Goal: Task Accomplishment & Management: Complete application form

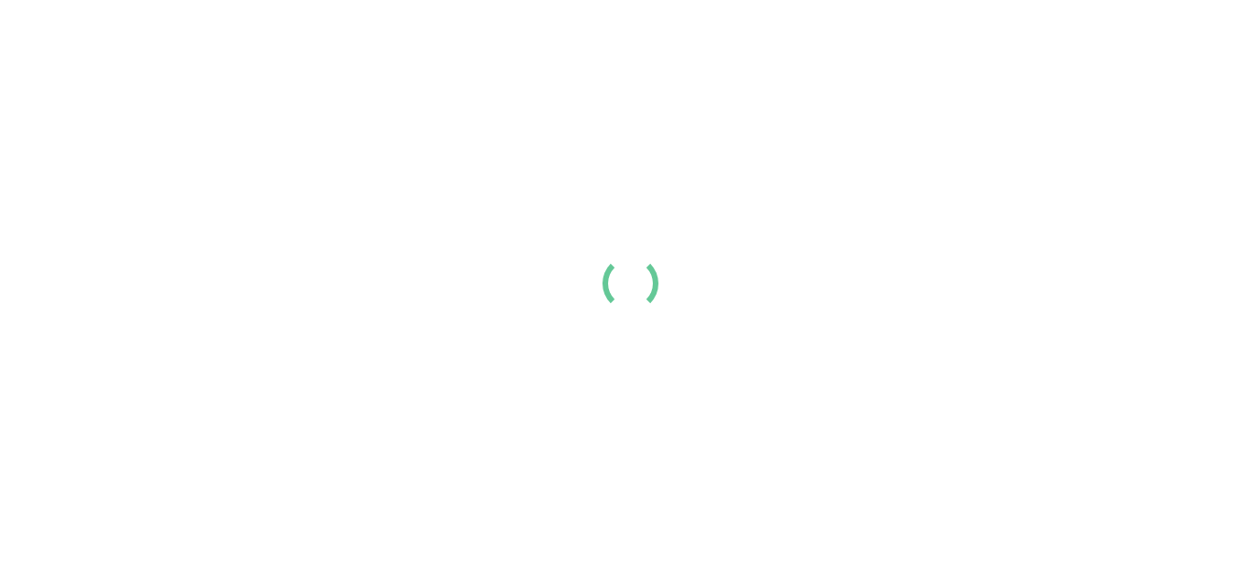
click at [994, 42] on link "Login" at bounding box center [1013, 31] width 38 height 22
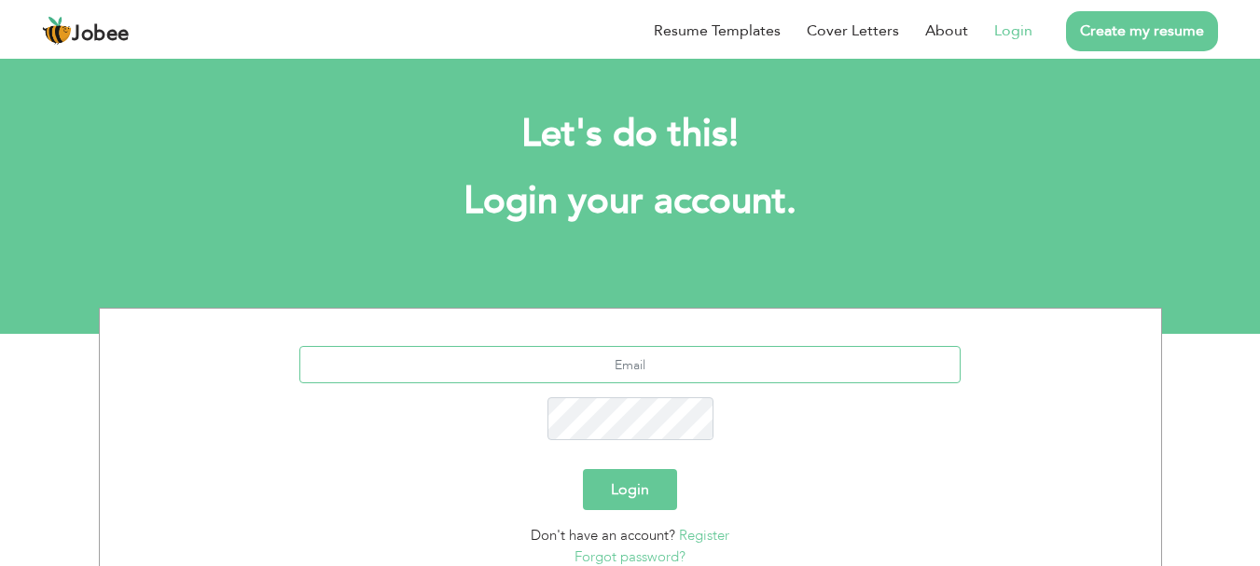
click at [299, 346] on input "text" at bounding box center [629, 364] width 661 height 37
type input "rasoolfaizan279@gmail.com"
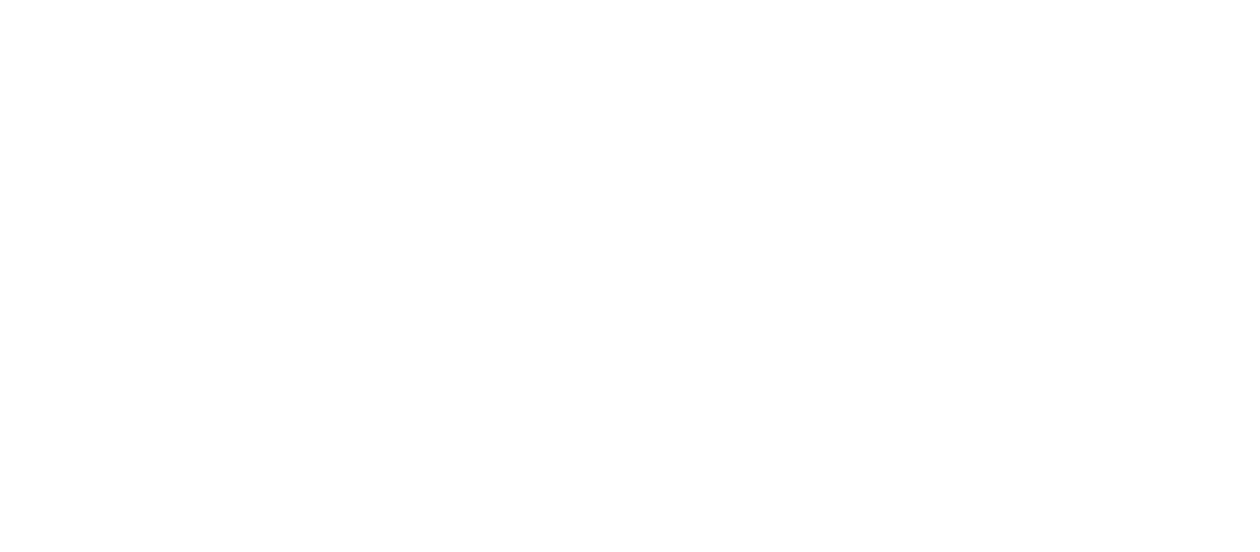
scroll to position [228, 0]
click at [0, 0] on link "Profile" at bounding box center [0, 0] width 0 height 0
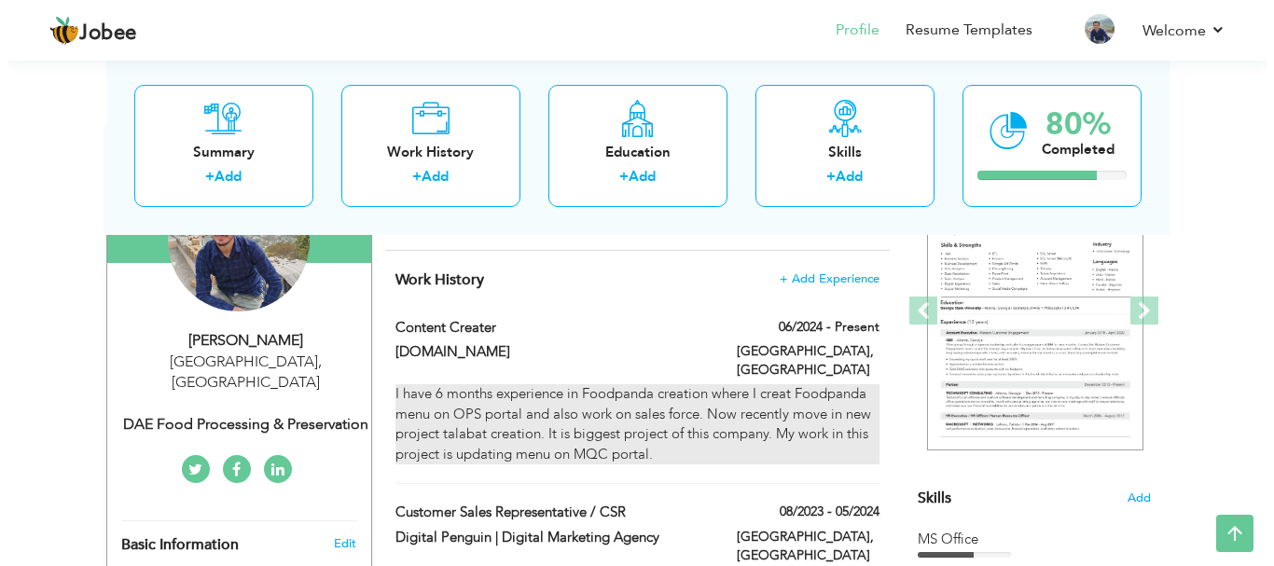
scroll to position [228, 0]
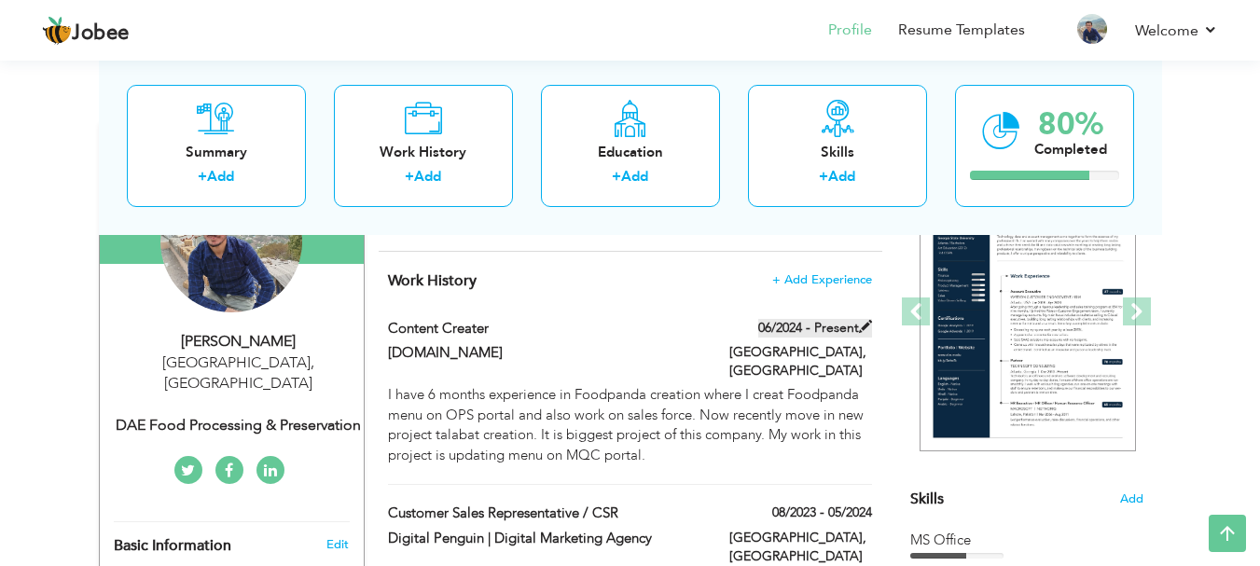
click at [844, 328] on label "06/2024 - Present" at bounding box center [815, 328] width 114 height 19
type input "Content Creater"
type input "[DOMAIN_NAME]"
type input "06/2024"
type input "[GEOGRAPHIC_DATA]"
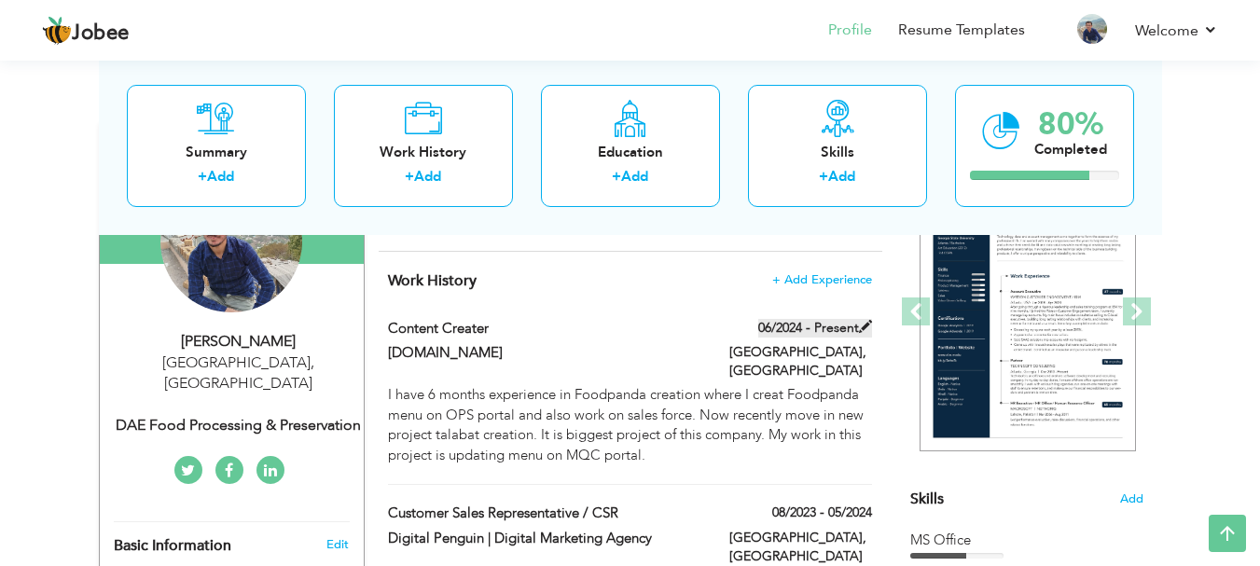
type input "[GEOGRAPHIC_DATA]"
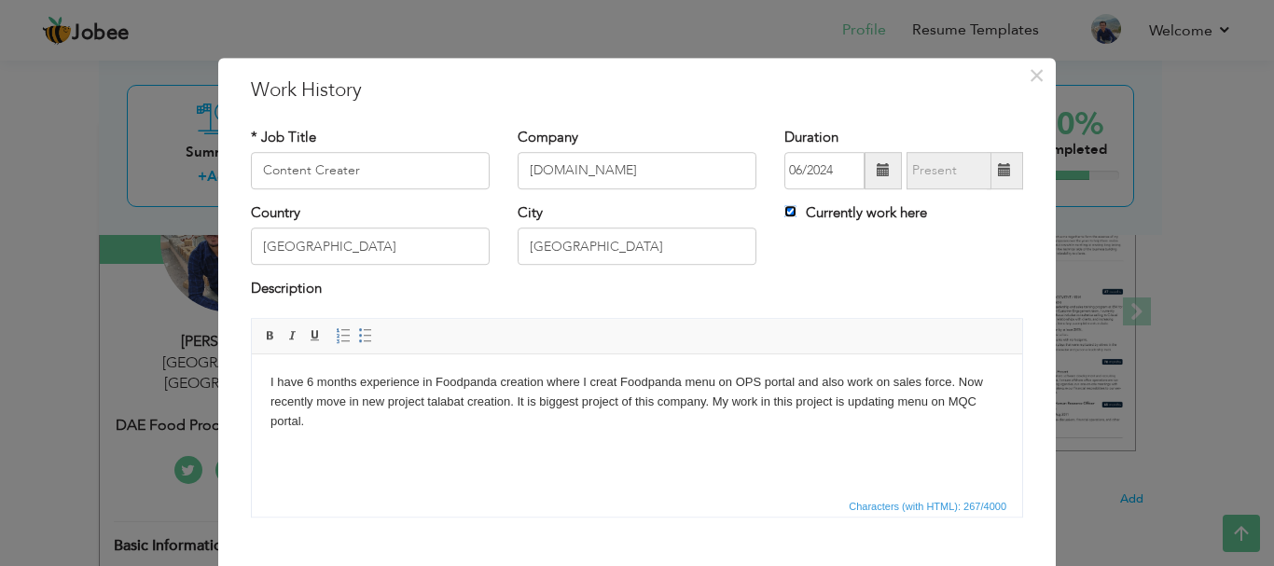
click at [788, 208] on input "Currently work here" at bounding box center [790, 211] width 12 height 12
checkbox input "false"
click at [998, 170] on span at bounding box center [1004, 170] width 13 height 13
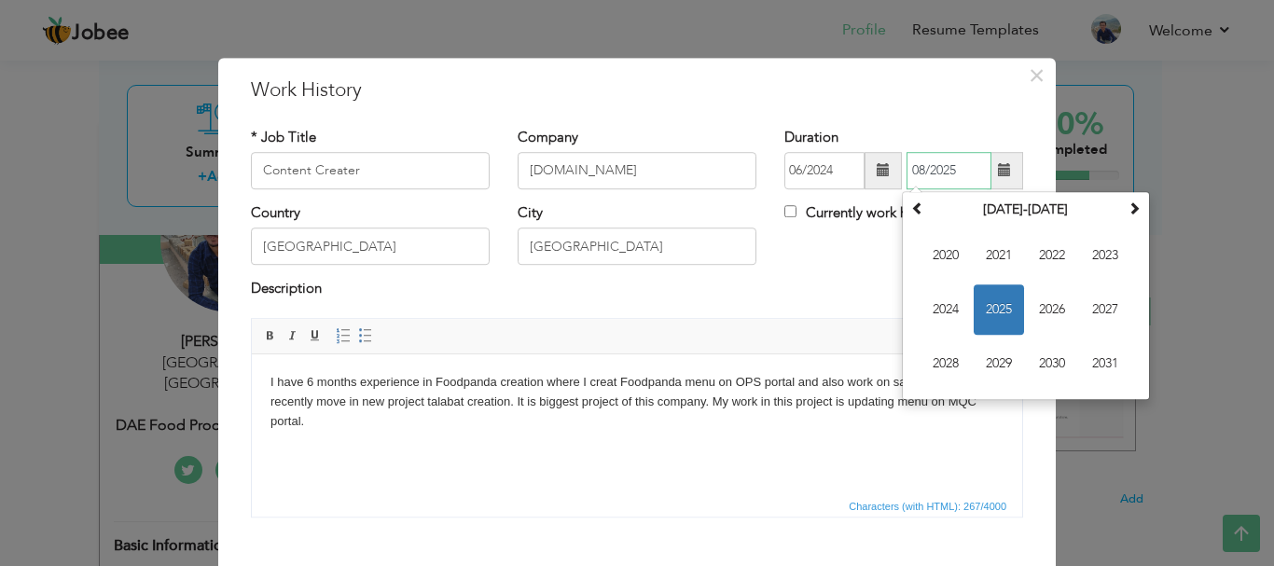
click at [996, 297] on span "2025" at bounding box center [999, 309] width 50 height 50
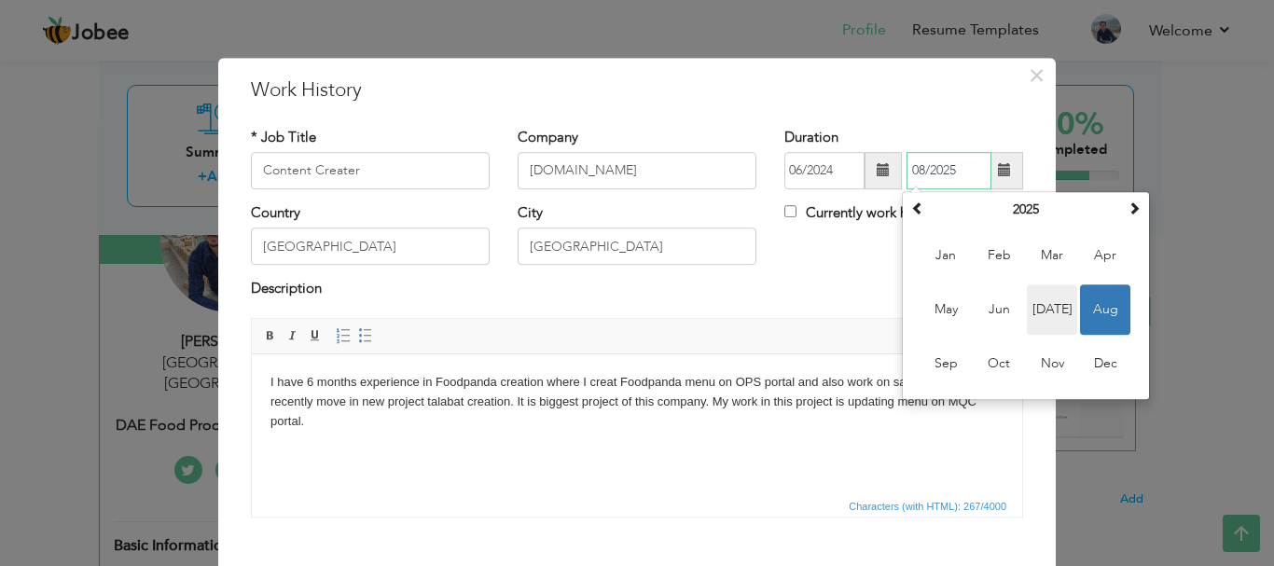
click at [1056, 314] on span "Jul" at bounding box center [1052, 309] width 50 height 50
type input "07/2025"
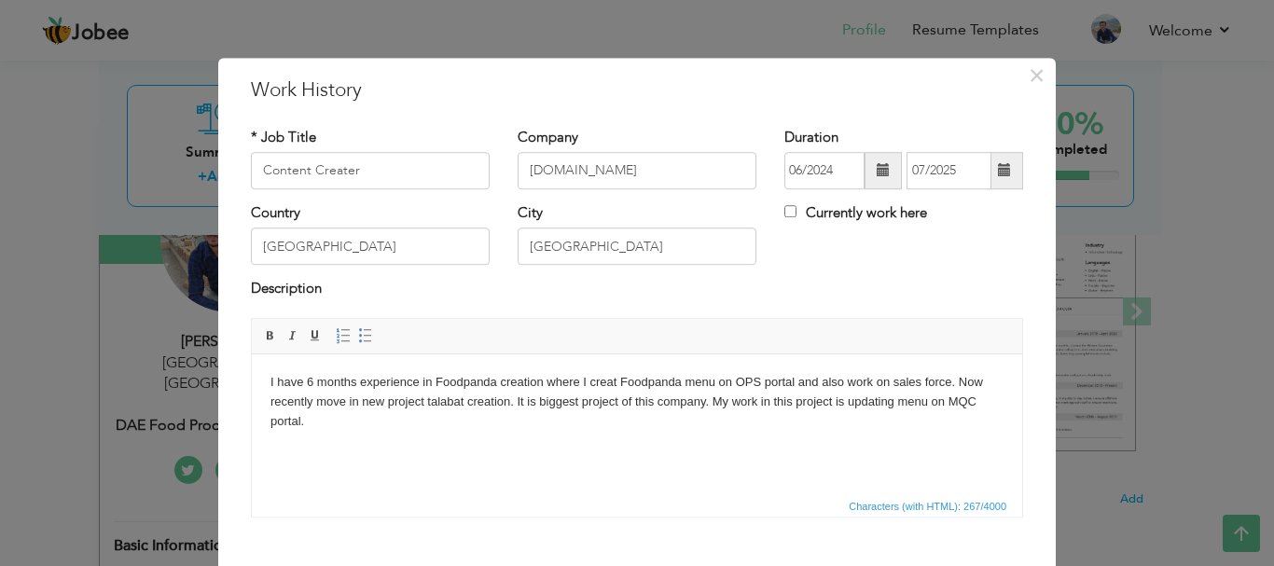
click at [475, 413] on body "I have 6 months experience in Foodpanda creation where I creat Foodpanda menu o…" at bounding box center [636, 401] width 733 height 58
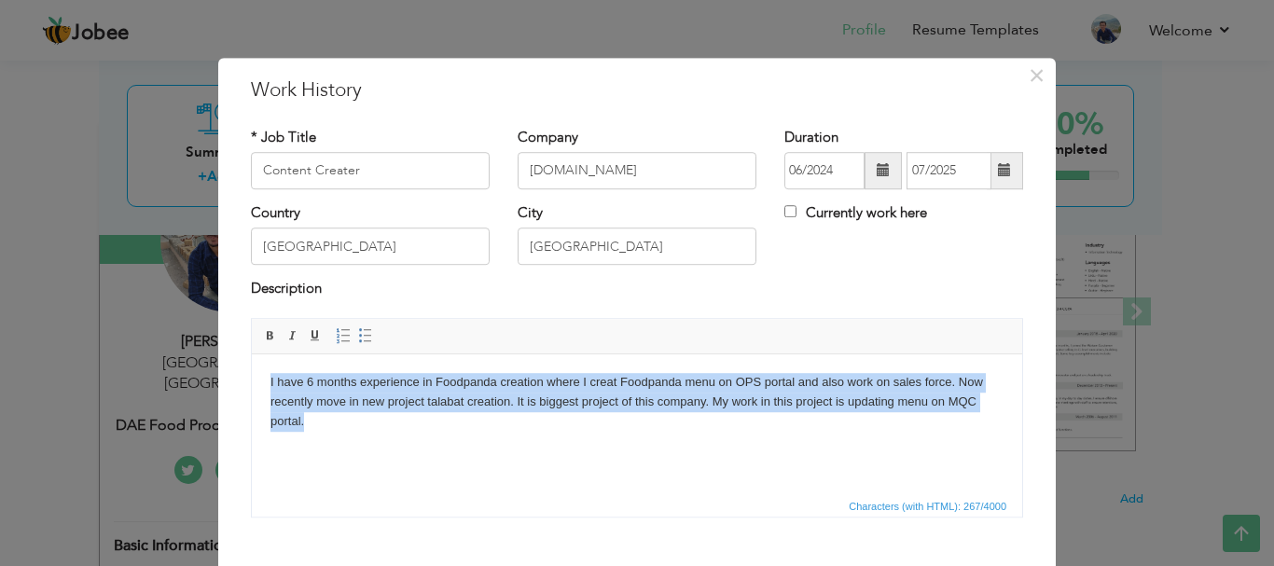
click at [475, 413] on body "I have 6 months experience in Foodpanda creation where I creat Foodpanda menu o…" at bounding box center [636, 401] width 733 height 58
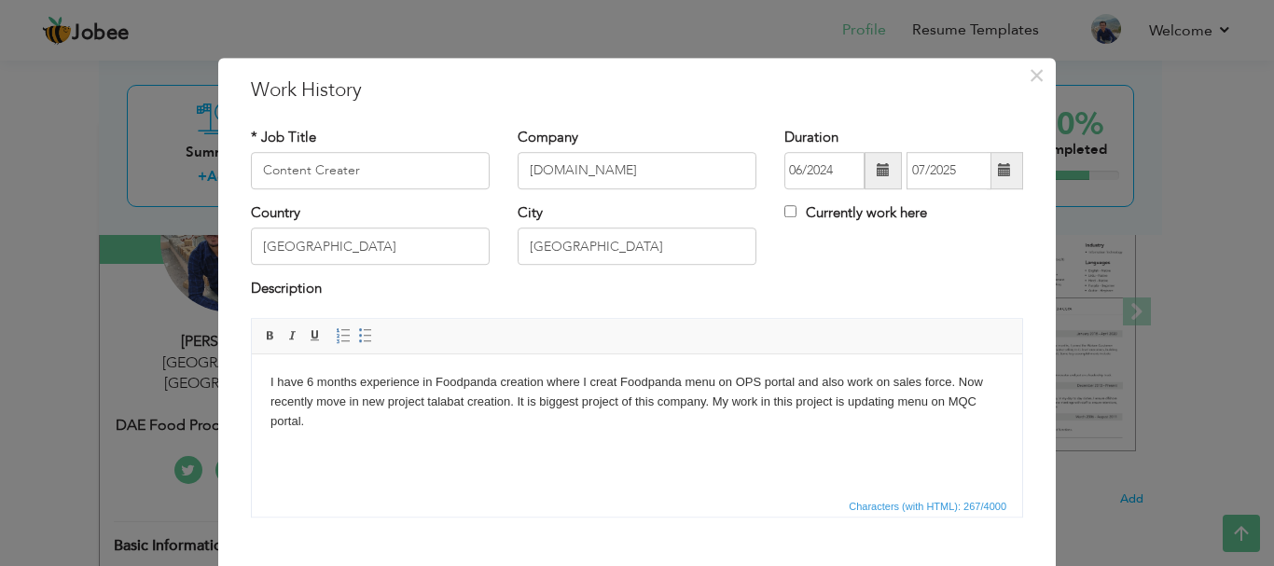
scroll to position [11, 0]
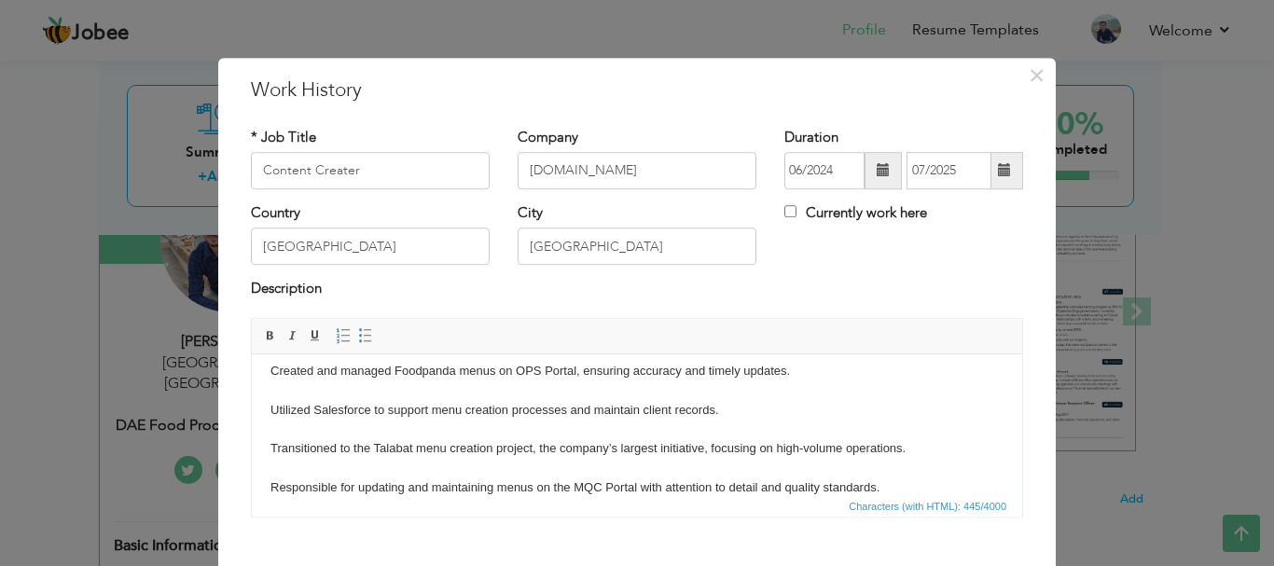
click at [270, 383] on body "Created and managed Foodpanda menus on OPS Portal, ensuring accuracy and timely…" at bounding box center [636, 429] width 733 height 136
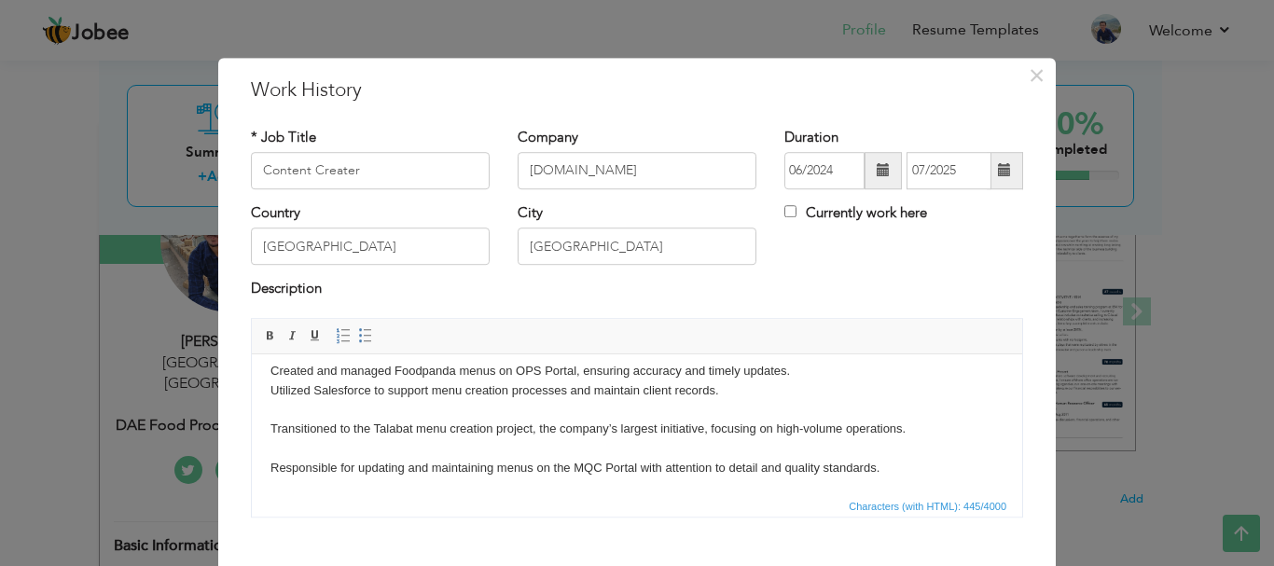
click at [272, 410] on body "Created and managed Foodpanda menus on OPS Portal, ensuring accuracy and timely…" at bounding box center [636, 419] width 733 height 117
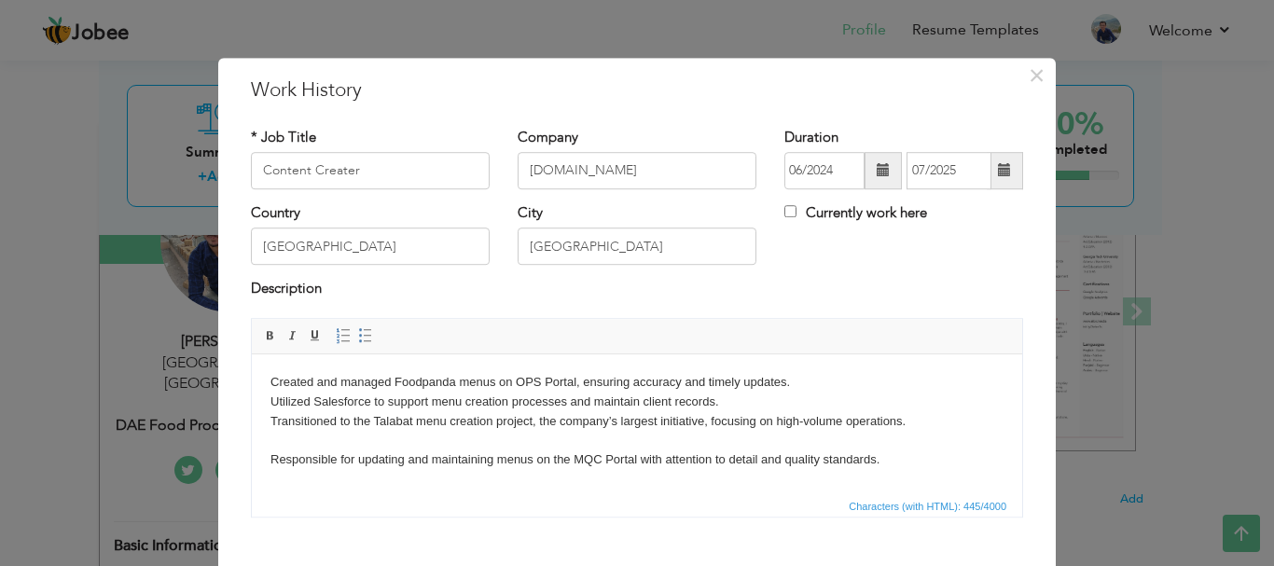
scroll to position [0, 0]
click at [272, 440] on body "Created and managed Foodpanda menus on OPS Portal, ensuring accuracy and timely…" at bounding box center [636, 420] width 733 height 97
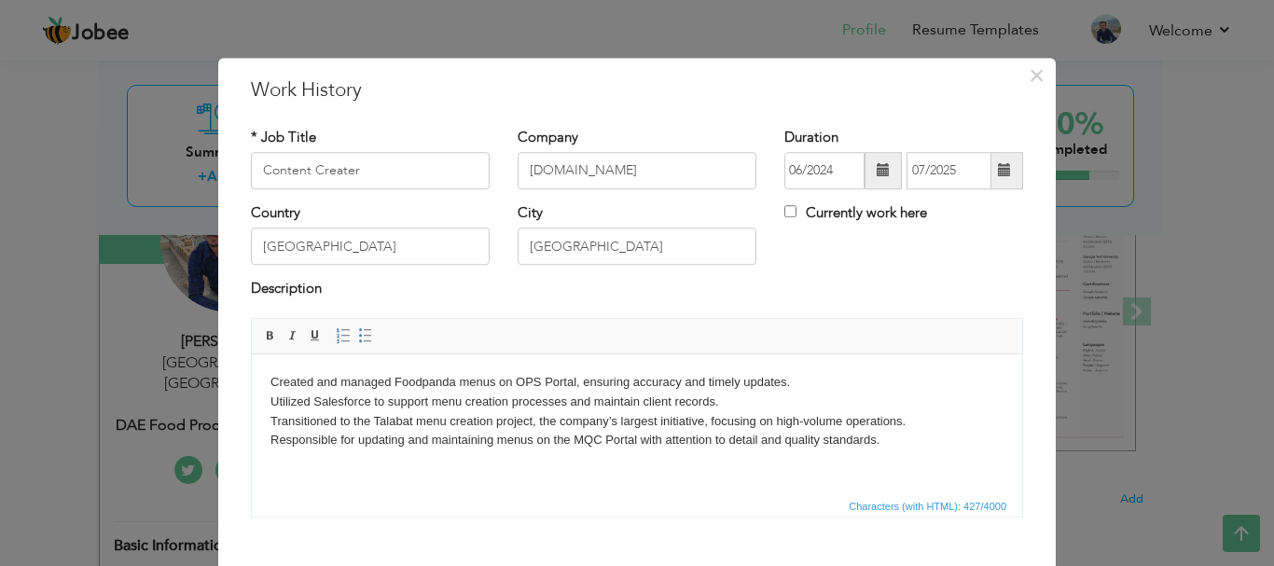
click at [280, 466] on html "Created and managed Foodpanda menus on OPS Portal, ensuring accuracy and timely…" at bounding box center [637, 410] width 770 height 115
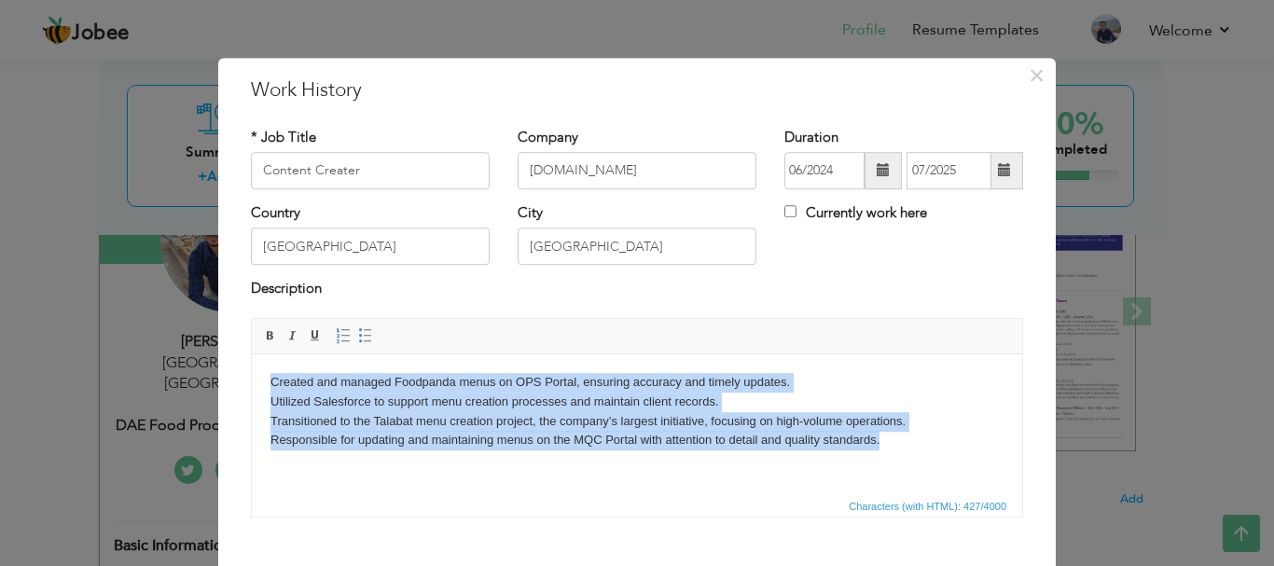
drag, startPoint x: 270, startPoint y: 381, endPoint x: 913, endPoint y: 447, distance: 646.8
click at [913, 447] on body "Created and managed Foodpanda menus on OPS Portal, ensuring accuracy and timely…" at bounding box center [636, 410] width 733 height 77
click at [360, 329] on span at bounding box center [365, 335] width 15 height 15
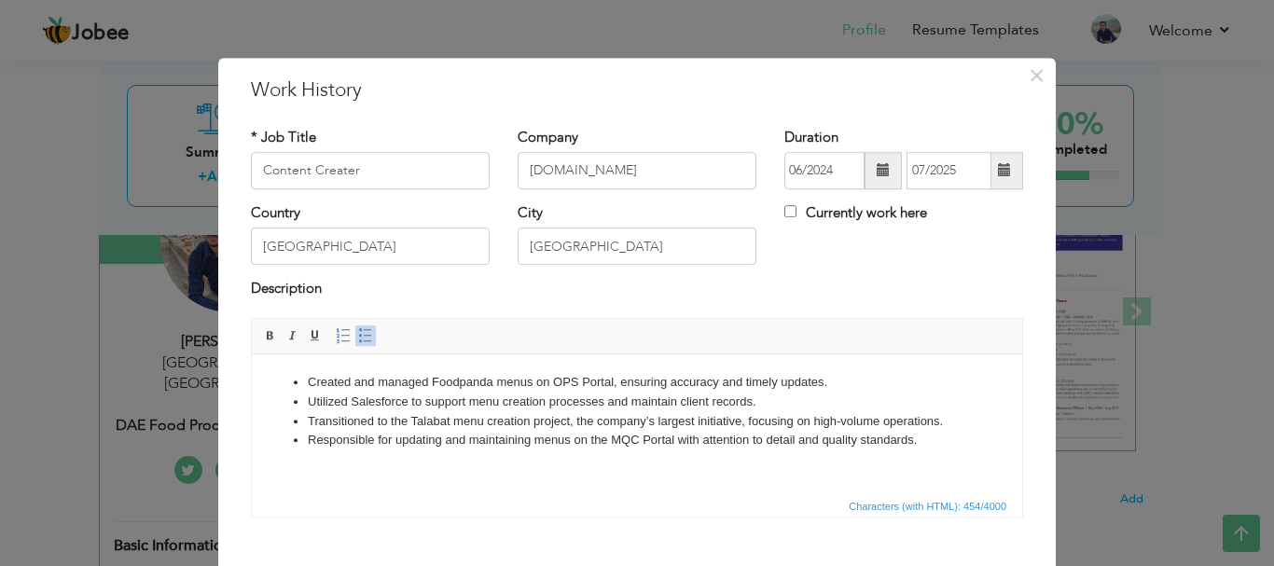
click at [519, 420] on li "Transitioned to the Talabat menu creation project, the company’s largest initia…" at bounding box center [637, 421] width 658 height 20
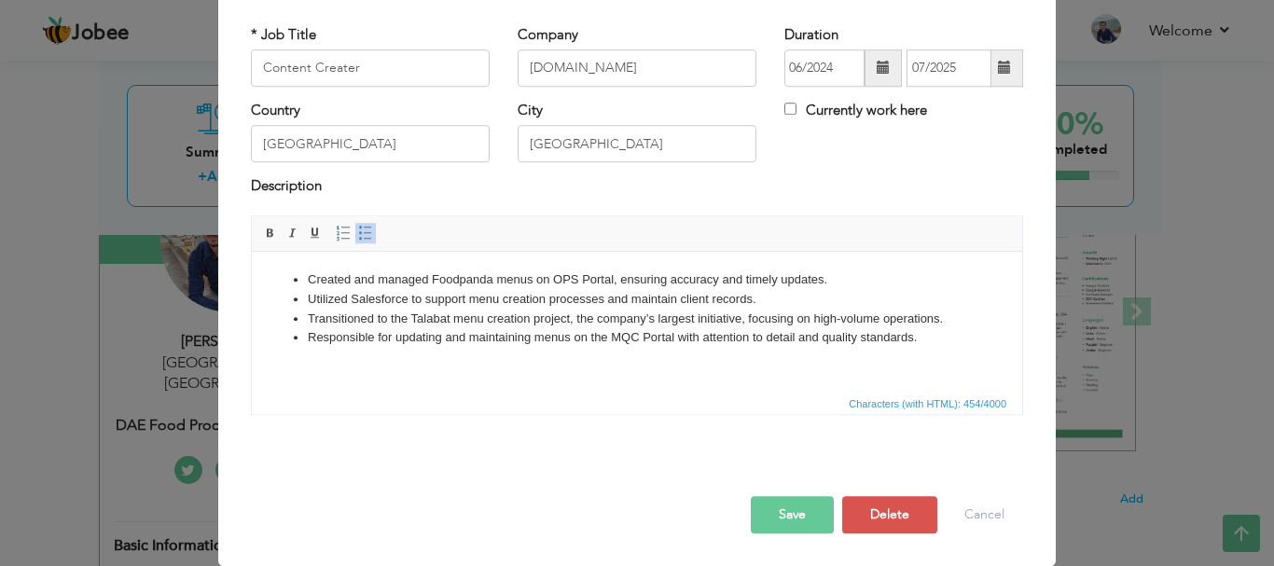
click at [786, 518] on button "Save" at bounding box center [792, 514] width 83 height 37
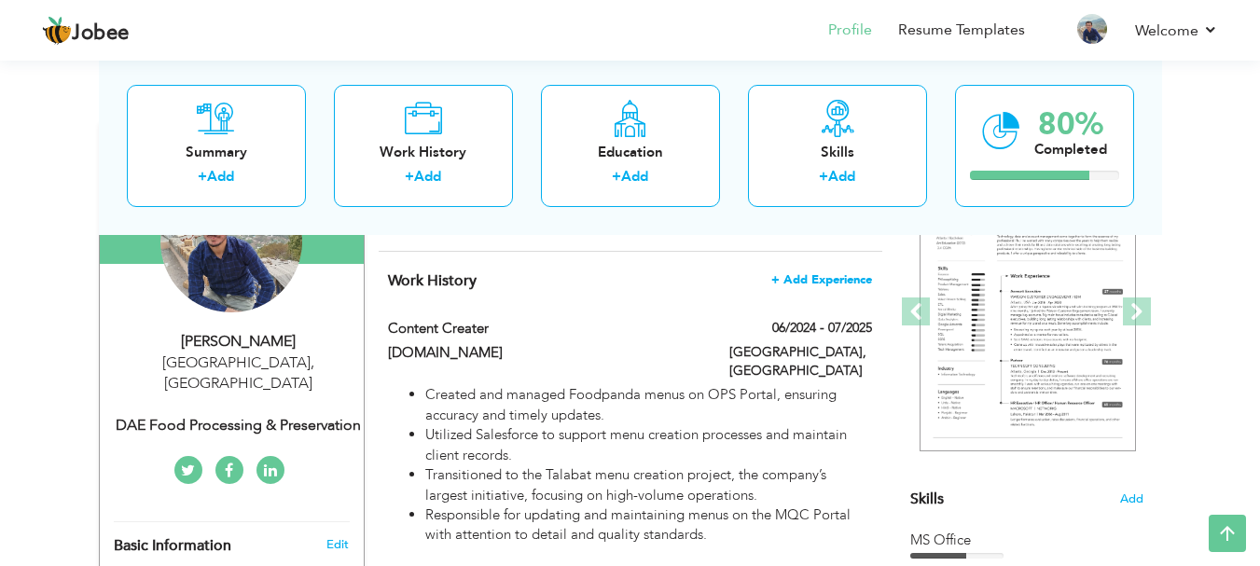
click at [866, 282] on span "+ Add Experience" at bounding box center [821, 279] width 101 height 13
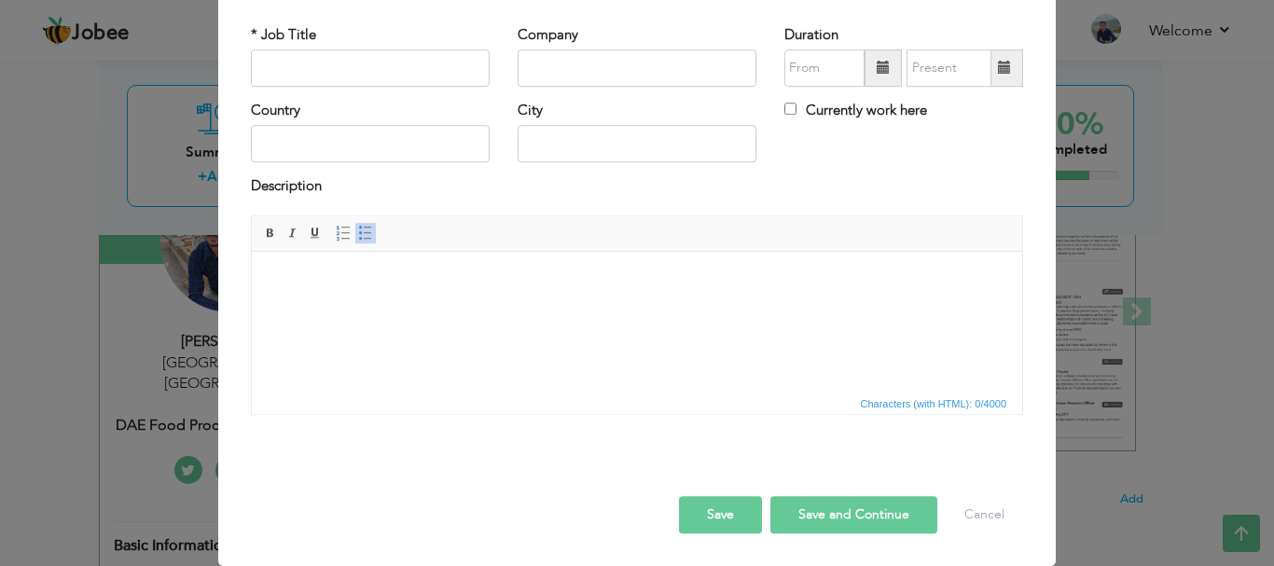
scroll to position [0, 0]
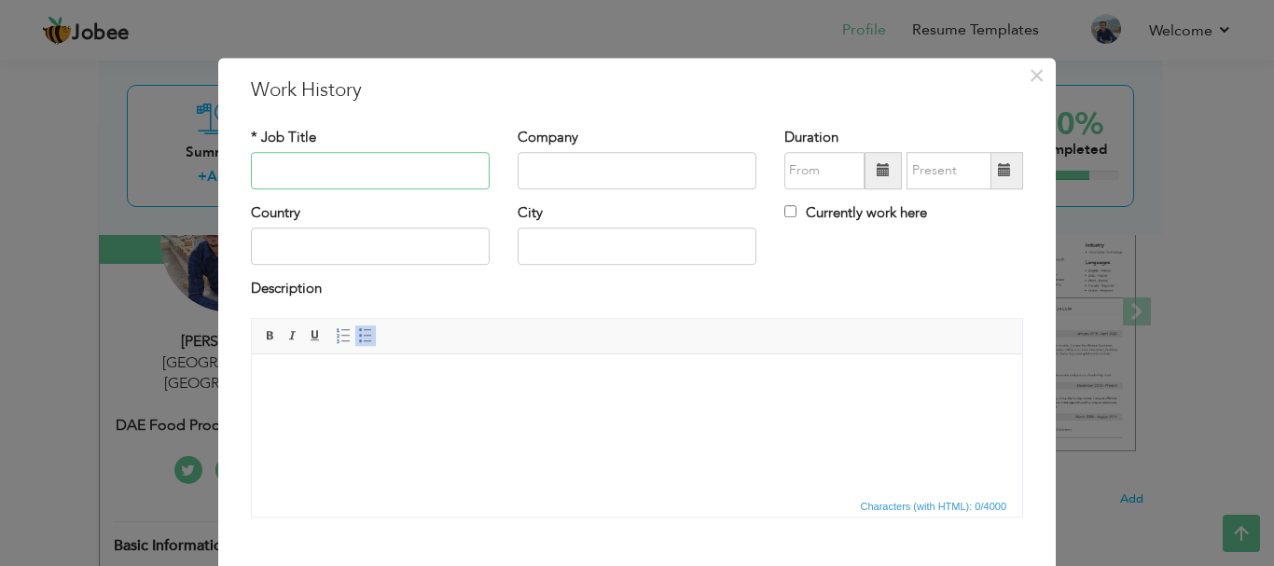
click at [395, 159] on input "text" at bounding box center [370, 170] width 239 height 37
click at [397, 164] on input "text" at bounding box center [370, 170] width 239 height 37
type input "Production Supervisor"
click at [606, 167] on input "text" at bounding box center [637, 170] width 239 height 37
click at [575, 180] on input "text" at bounding box center [637, 170] width 239 height 37
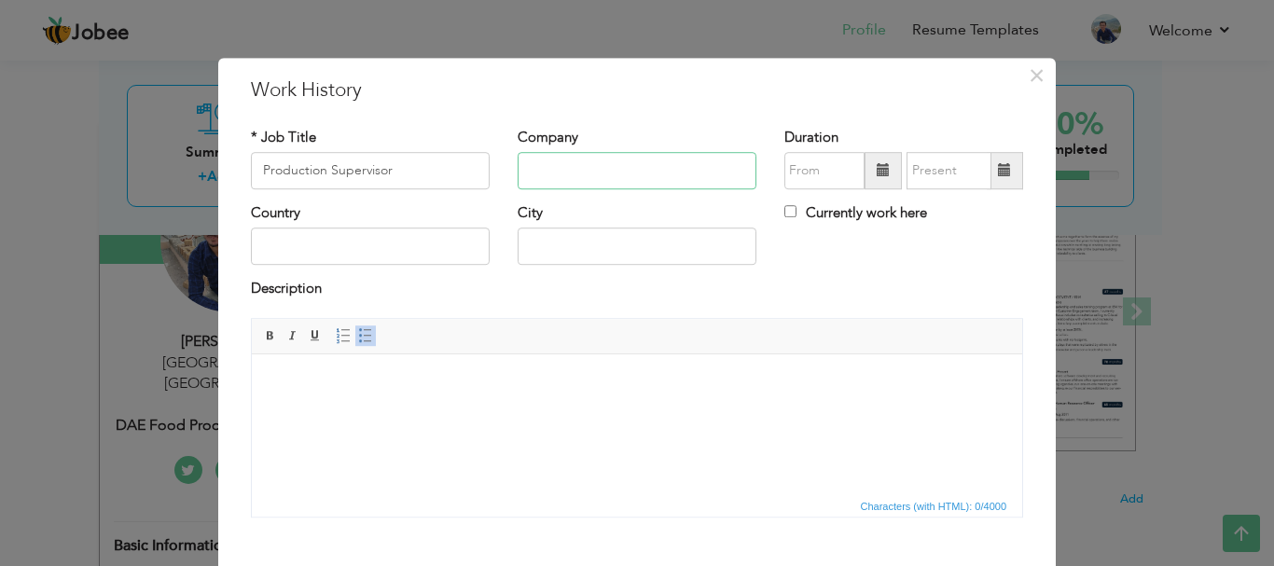
paste input "[PERSON_NAME] Products (Pvt.) Ltd."
type input "[PERSON_NAME] Products (Pvt.) Ltd."
click at [350, 248] on input "text" at bounding box center [370, 246] width 239 height 37
type input "[GEOGRAPHIC_DATA]"
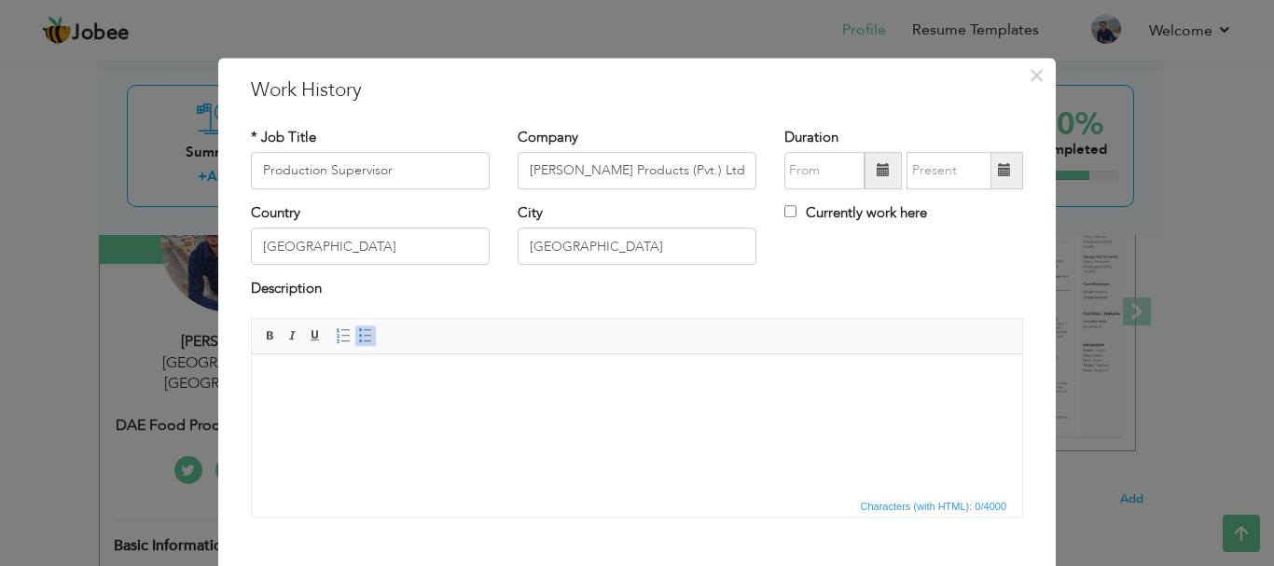
click at [877, 169] on span at bounding box center [883, 170] width 13 height 13
type input "08/2025"
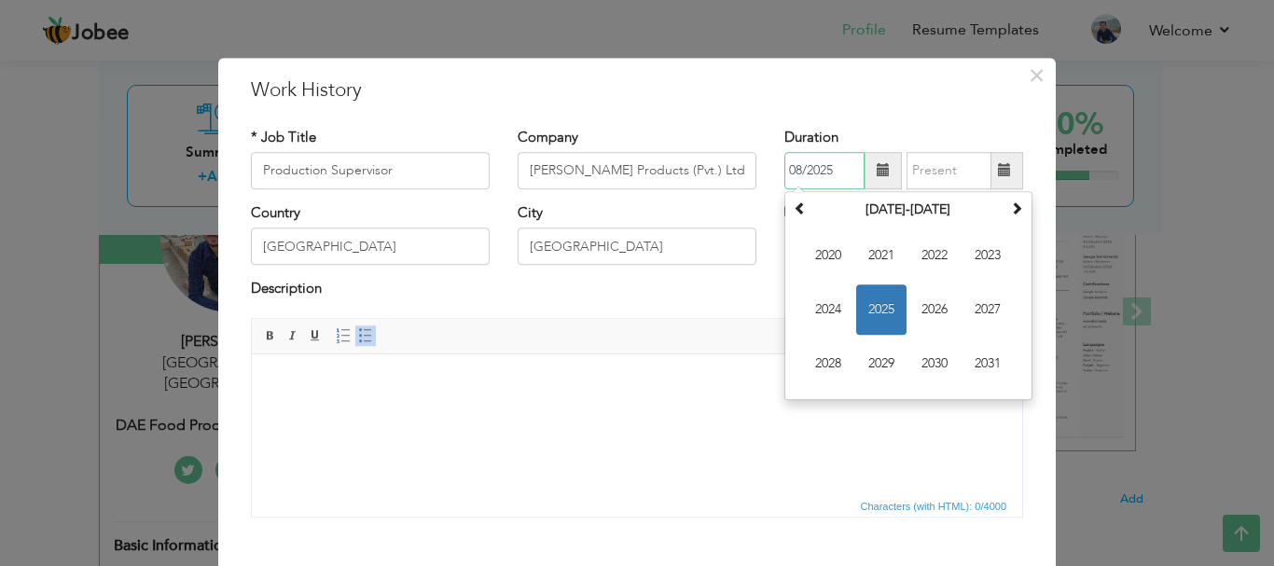
click at [870, 299] on span "2025" at bounding box center [881, 309] width 50 height 50
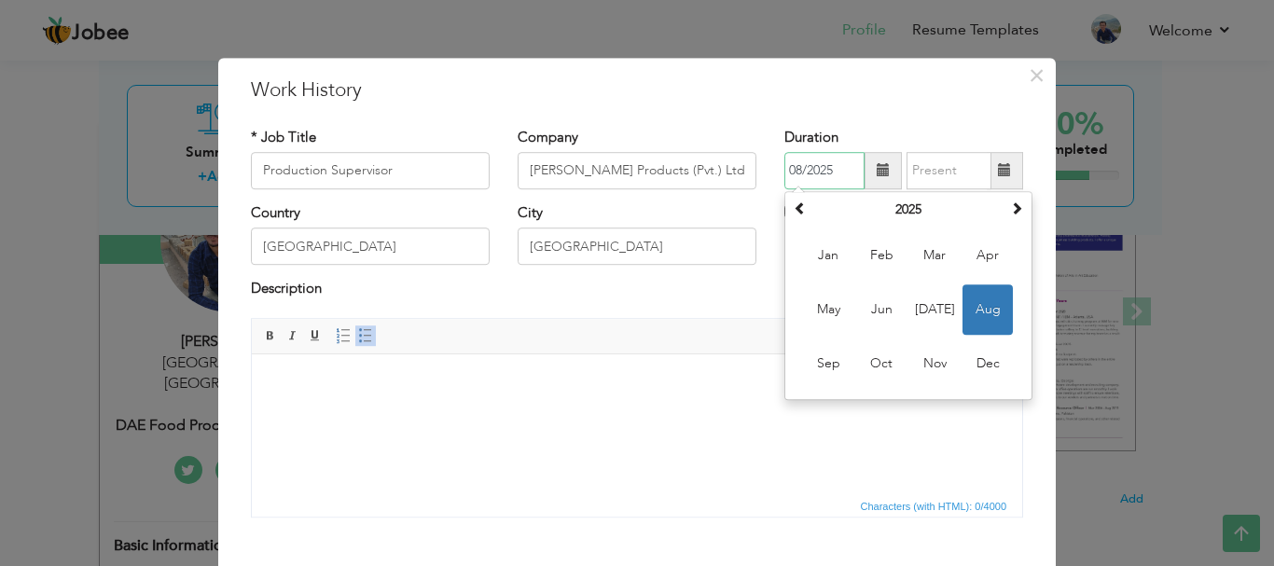
click at [988, 292] on span "Aug" at bounding box center [987, 309] width 50 height 50
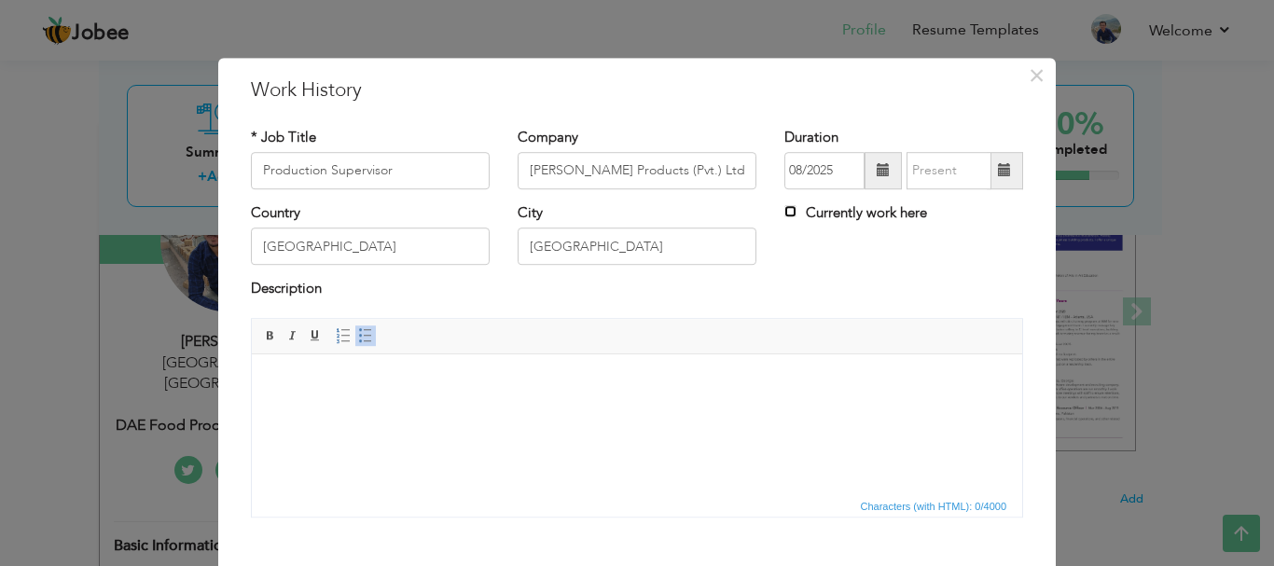
click at [784, 214] on input "Currently work here" at bounding box center [790, 211] width 12 height 12
checkbox input "true"
click at [503, 410] on html at bounding box center [637, 381] width 770 height 57
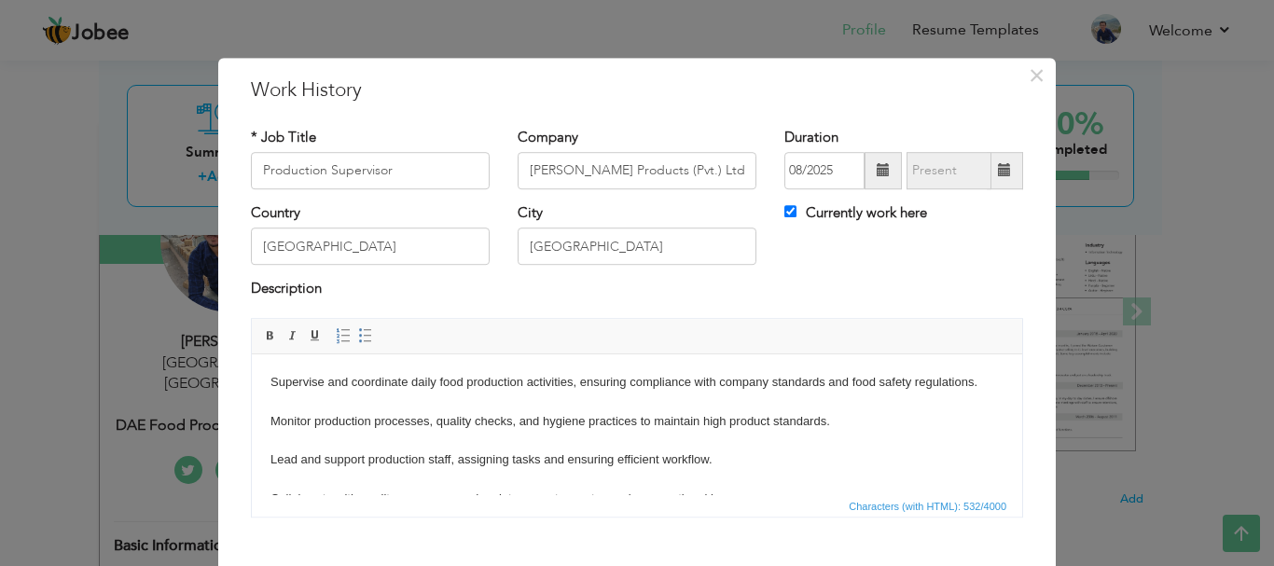
click at [453, 398] on body "Supervise and coordinate daily food production activities, ensuring compliance …" at bounding box center [636, 459] width 733 height 174
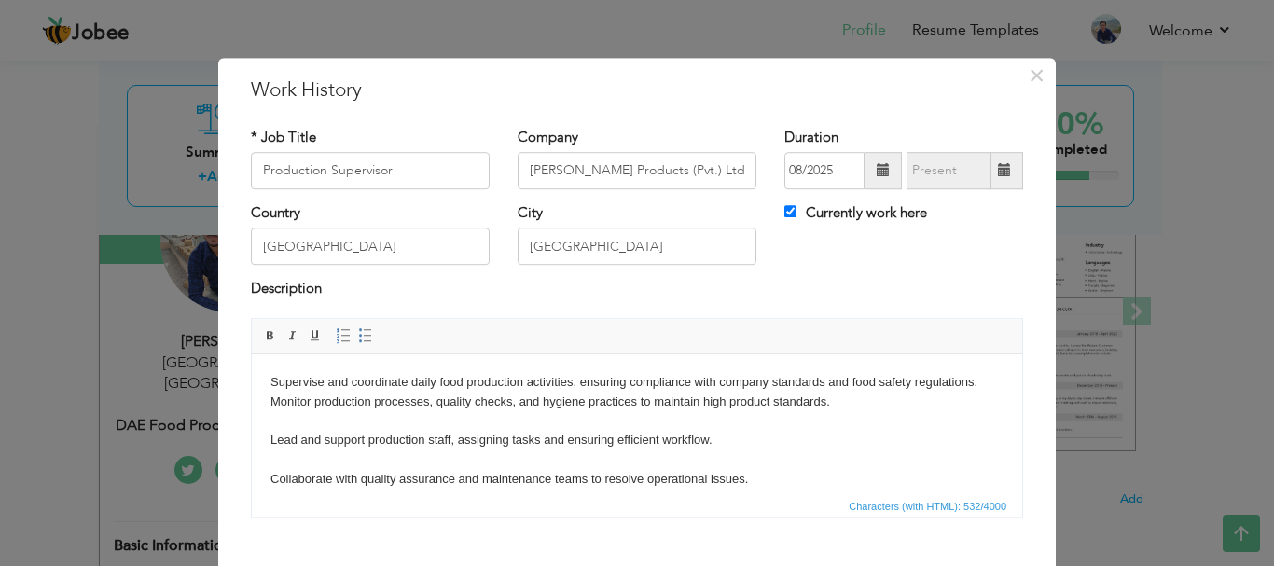
click at [449, 422] on body "Supervise and coordinate daily food production activities, ensuring compliance …" at bounding box center [636, 449] width 733 height 155
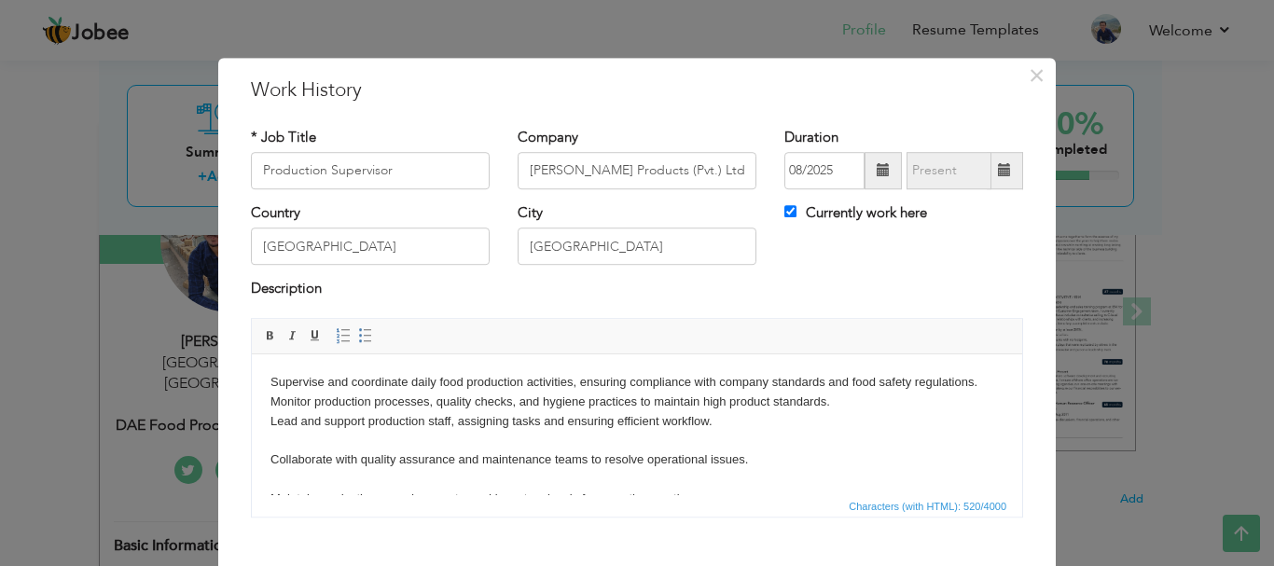
click at [448, 435] on body "Supervise and coordinate daily food production activities, ensuring compliance …" at bounding box center [636, 440] width 733 height 136
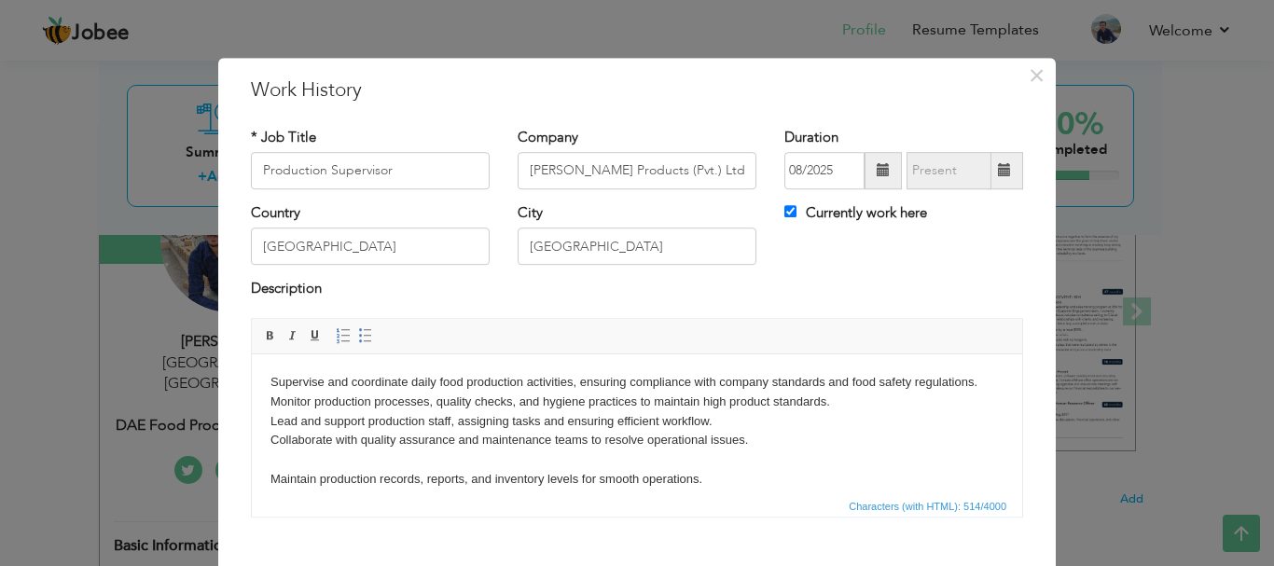
click at [435, 464] on body "Supervise and coordinate daily food production activities, ensuring compliance …" at bounding box center [636, 430] width 733 height 117
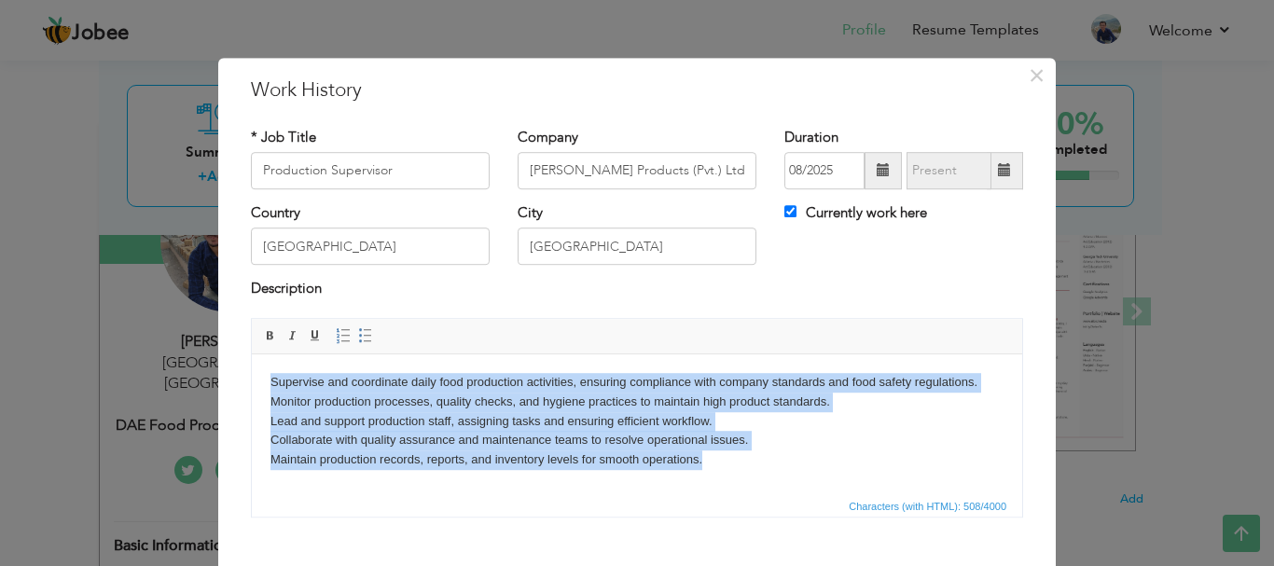
drag, startPoint x: 722, startPoint y: 457, endPoint x: 252, endPoint y: 385, distance: 475.5
click at [252, 385] on html "Supervise and coordinate daily food production activities, ensuring compliance …" at bounding box center [637, 420] width 770 height 134
click at [359, 344] on link "Insert/Remove Bulleted List" at bounding box center [365, 335] width 21 height 21
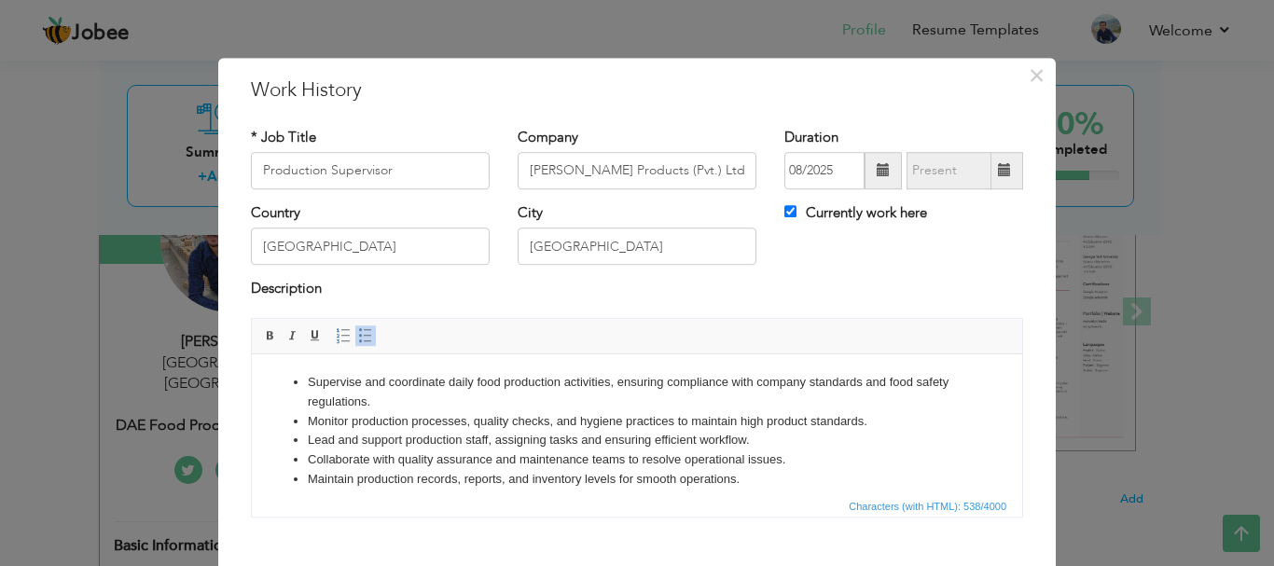
click at [359, 344] on link "Insert/Remove Bulleted List" at bounding box center [365, 335] width 21 height 21
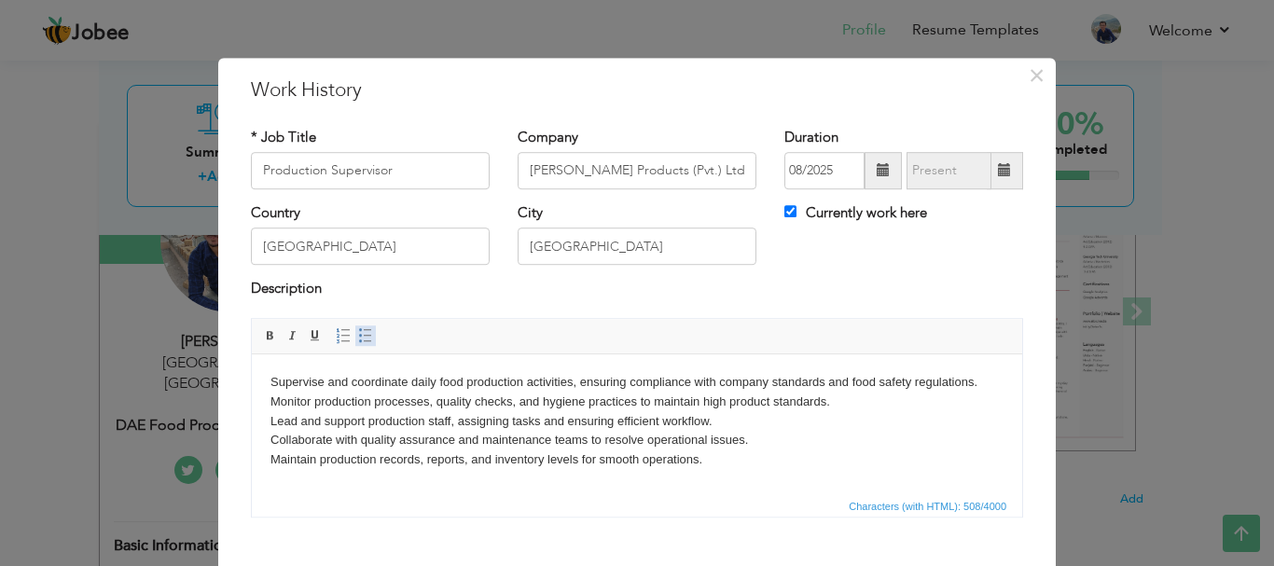
click at [359, 344] on link "Insert/Remove Bulleted List" at bounding box center [365, 335] width 21 height 21
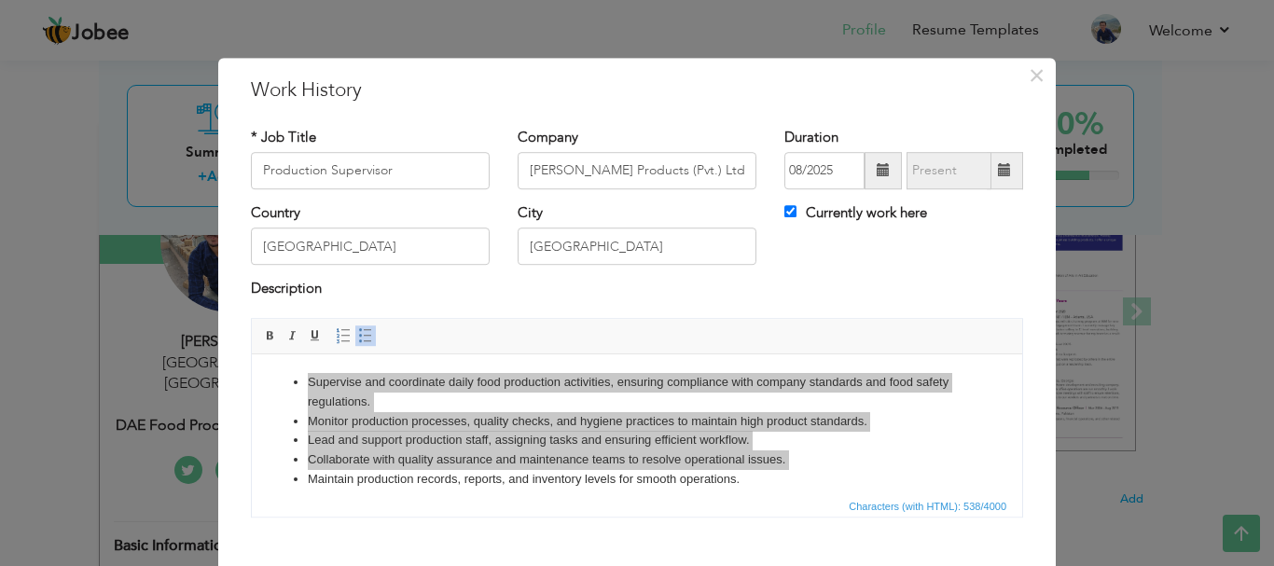
click at [764, 275] on div "Country Pakistan City Lahore Currently work here" at bounding box center [637, 241] width 800 height 76
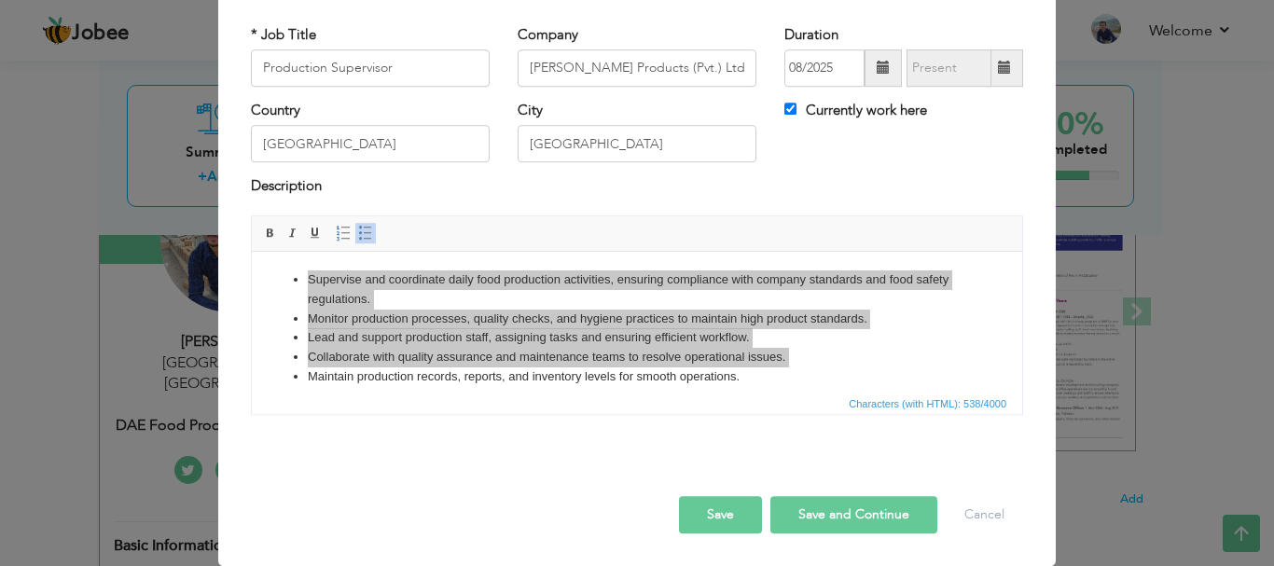
click at [714, 520] on button "Save" at bounding box center [720, 514] width 83 height 37
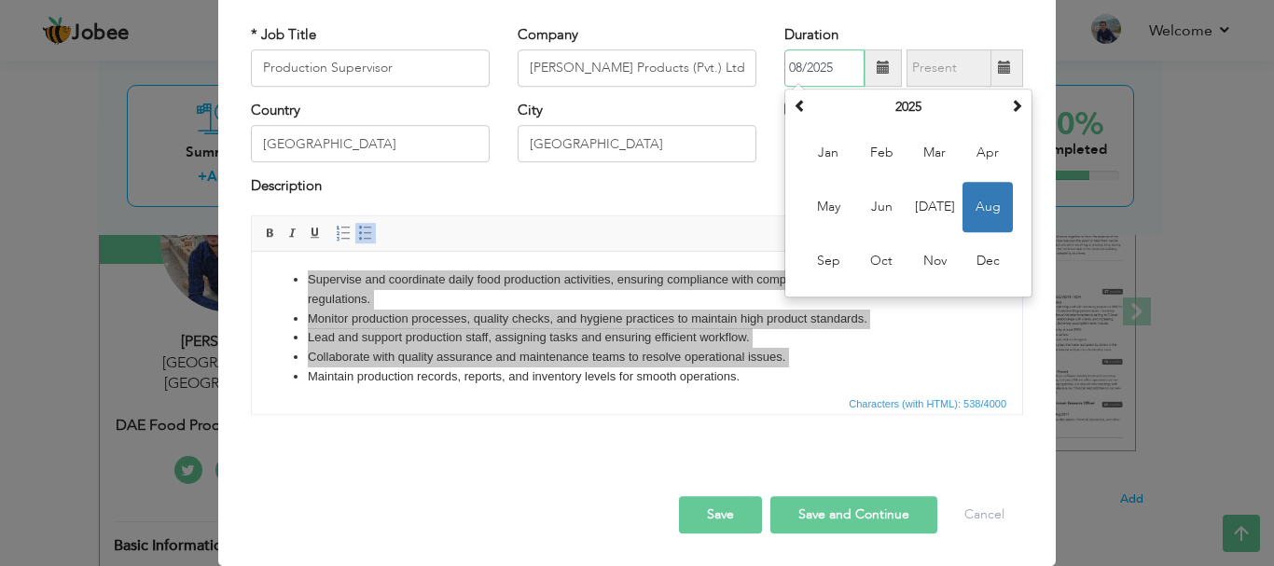
click at [968, 208] on span "Aug" at bounding box center [987, 207] width 50 height 50
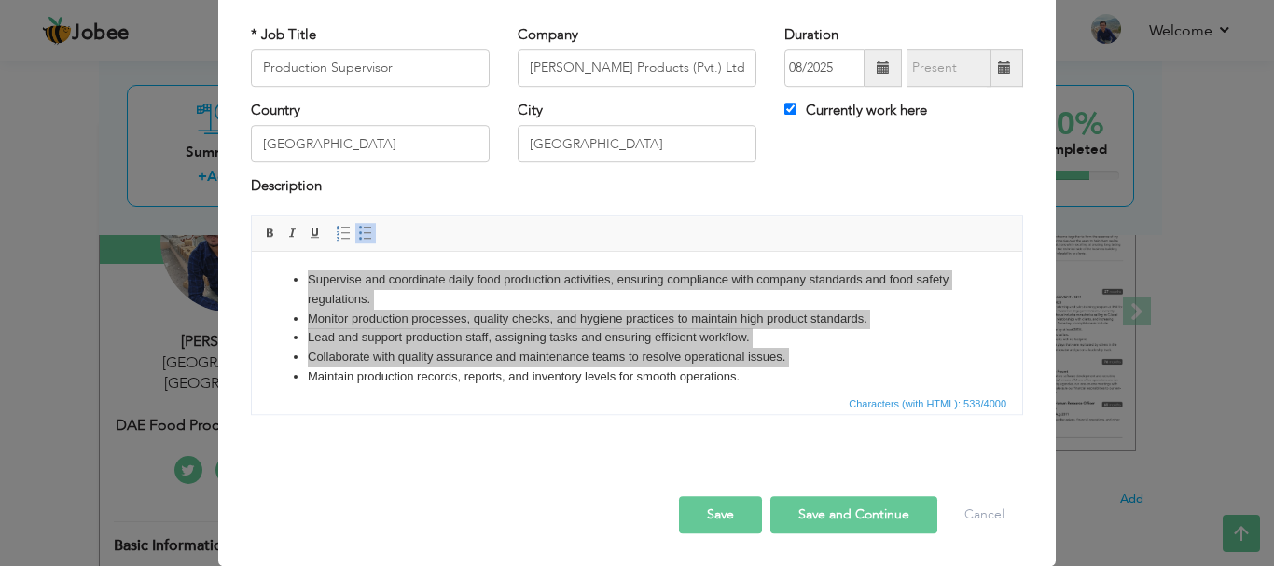
click at [711, 521] on button "Save" at bounding box center [720, 514] width 83 height 37
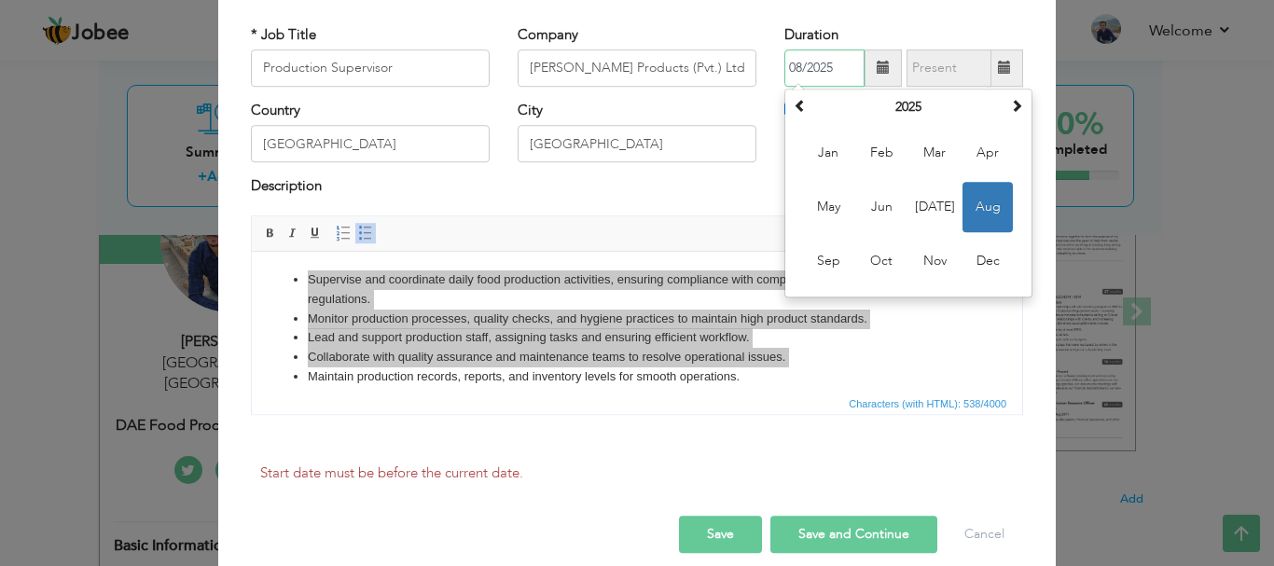
click at [976, 223] on span "Aug" at bounding box center [987, 207] width 50 height 50
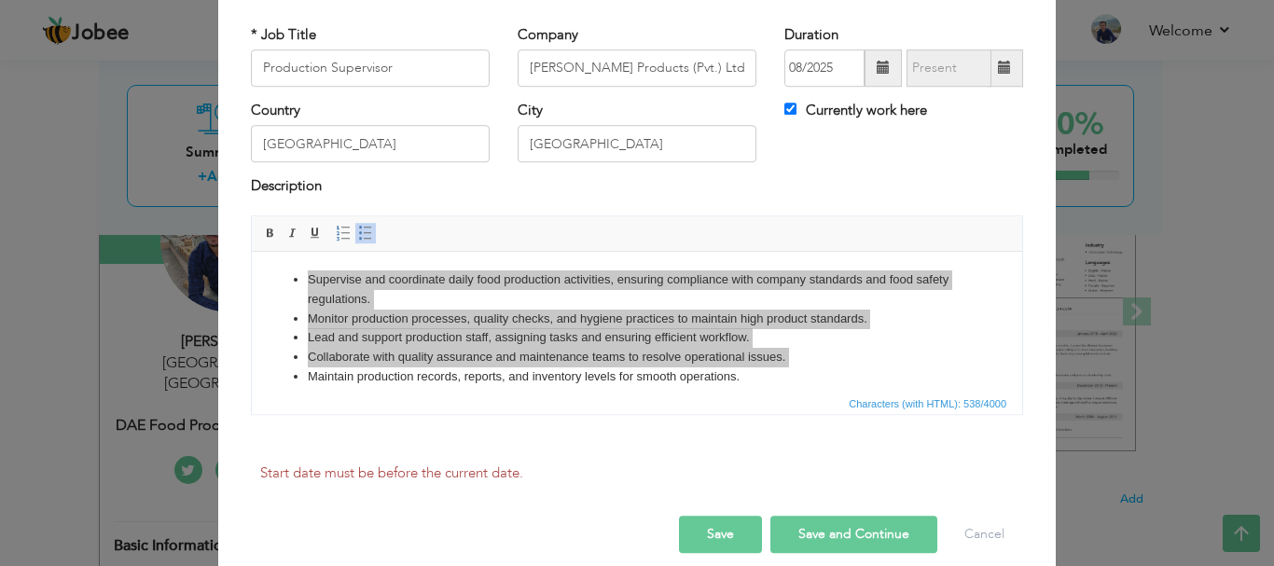
click at [976, 223] on span "Editor toolbars Basic Styles Bold Italic Underline Paragraph Insert/Remove Numb…" at bounding box center [637, 233] width 770 height 35
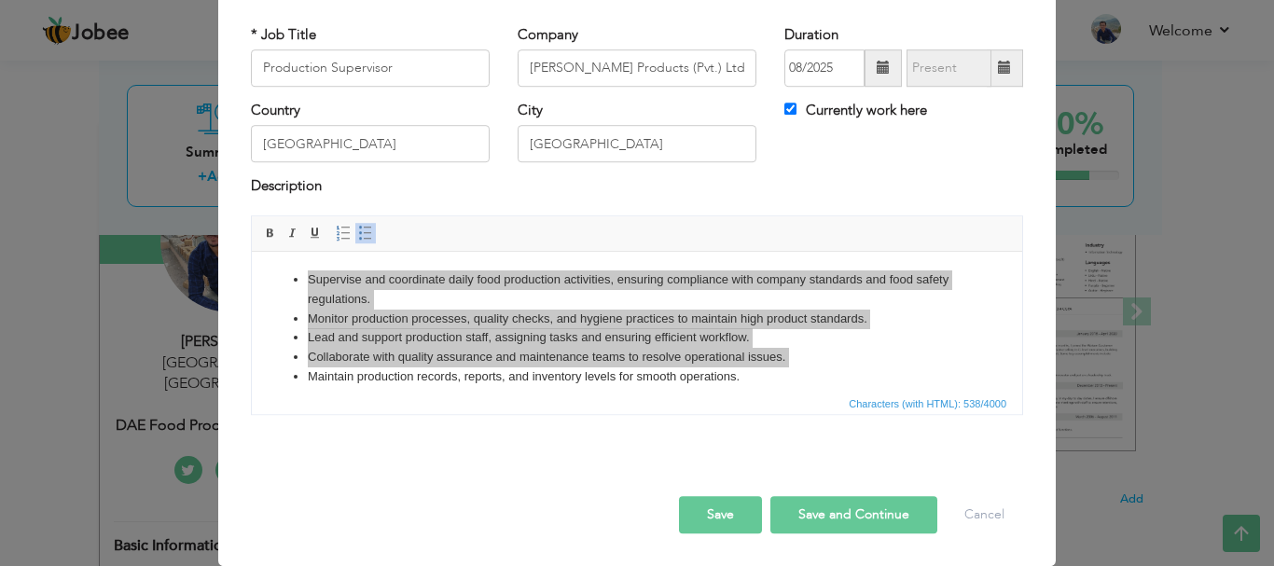
click at [687, 503] on button "Save" at bounding box center [720, 514] width 83 height 37
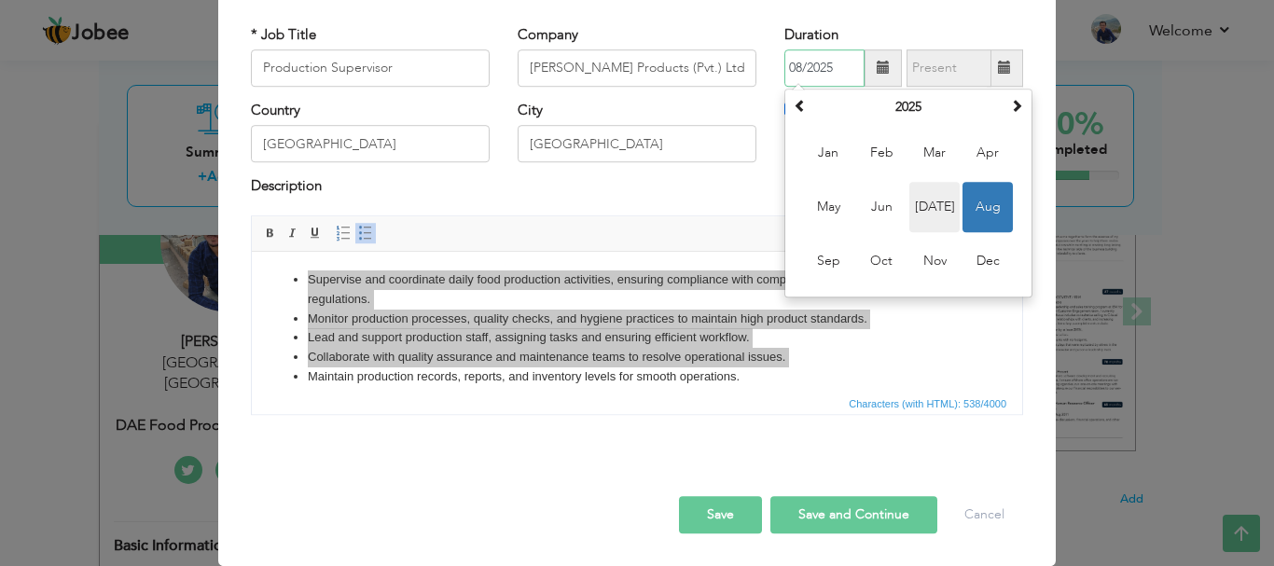
click at [934, 207] on span "Jul" at bounding box center [934, 207] width 50 height 50
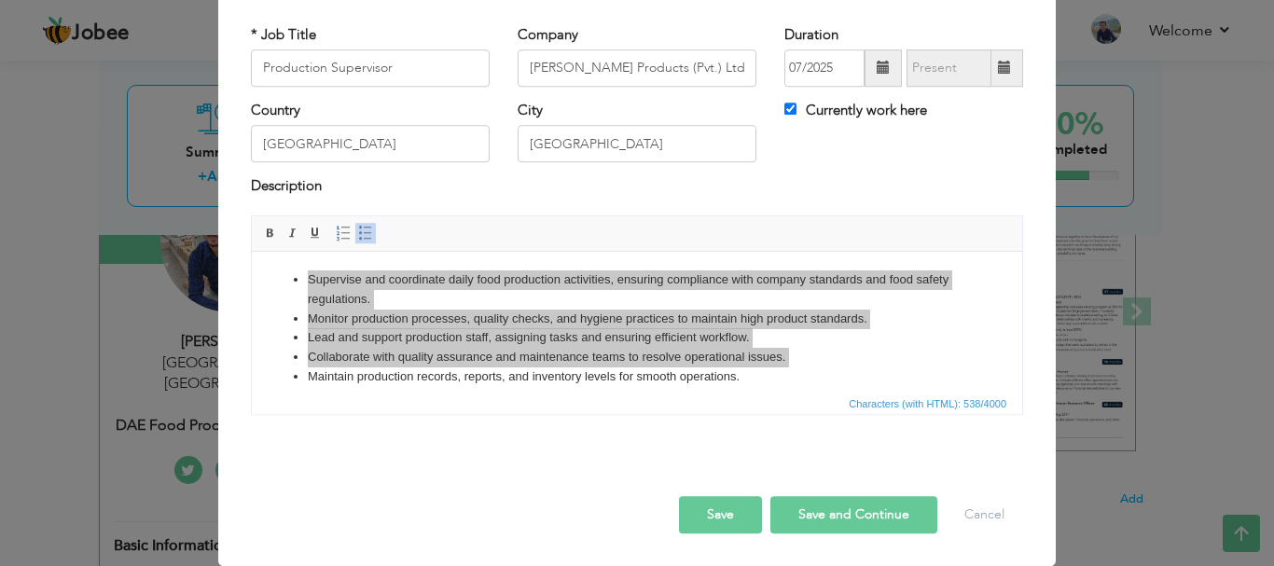
click at [877, 63] on span at bounding box center [883, 68] width 13 height 13
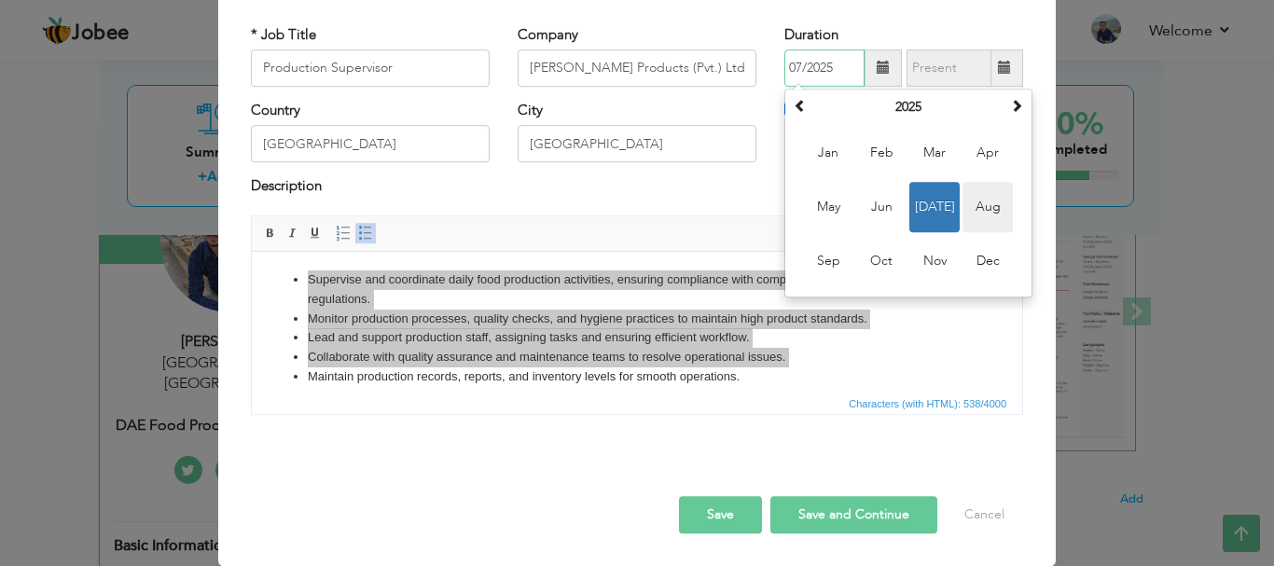
click at [972, 200] on span "Aug" at bounding box center [987, 207] width 50 height 50
type input "08/2025"
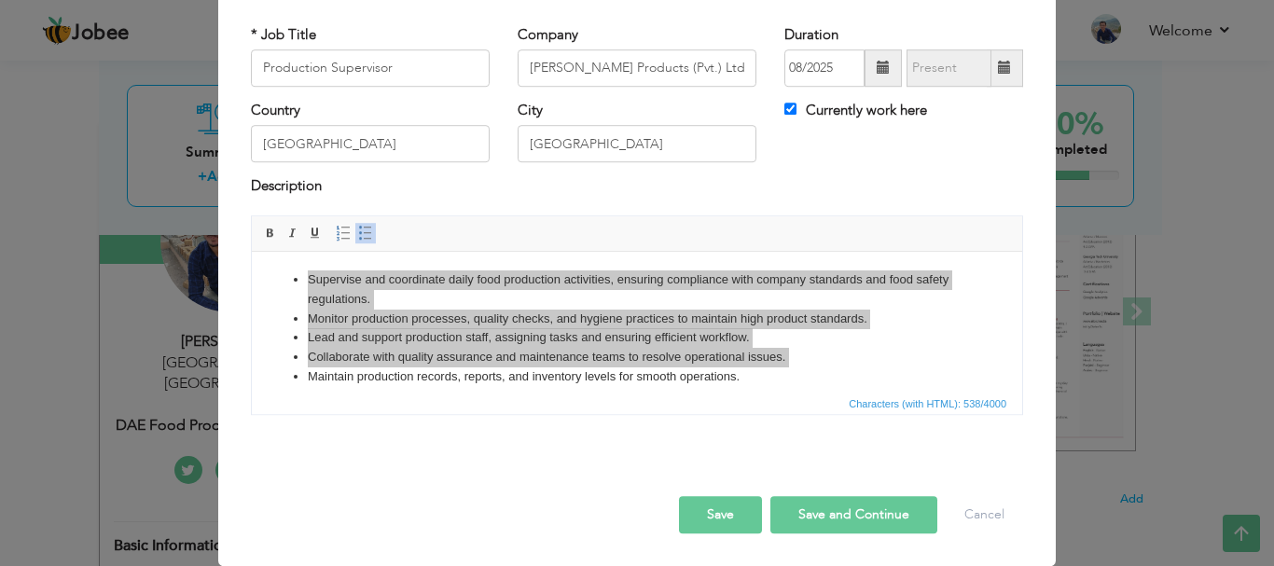
click at [712, 510] on button "Save" at bounding box center [720, 514] width 83 height 37
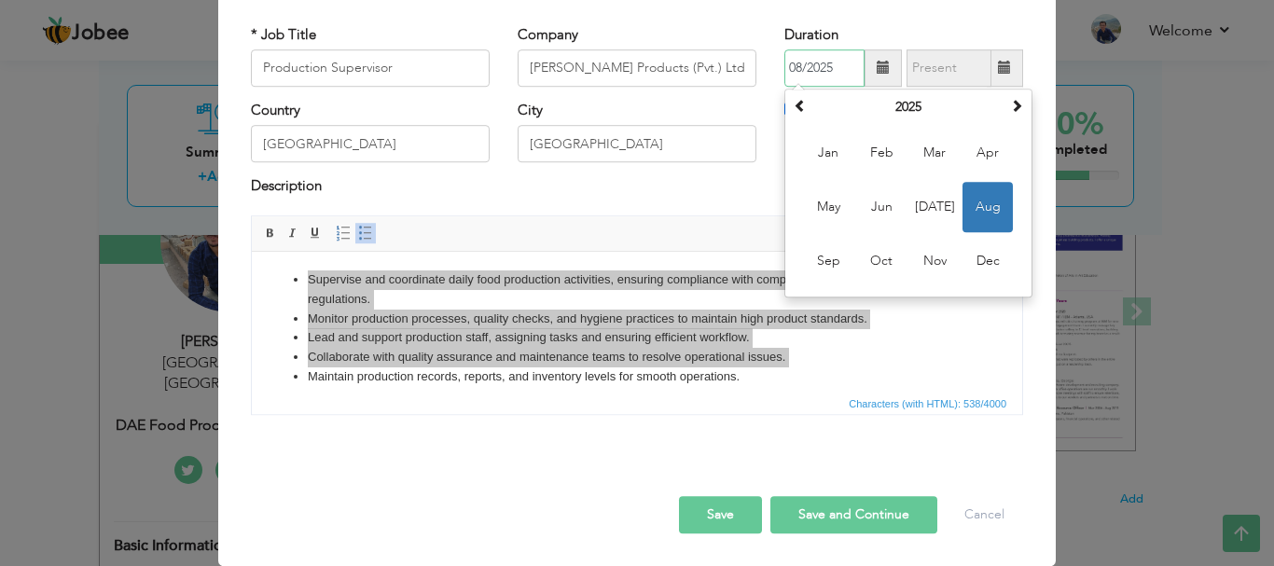
click at [977, 211] on span "Aug" at bounding box center [987, 207] width 50 height 50
click at [784, 65] on input "08/2025" at bounding box center [824, 67] width 80 height 37
click at [972, 203] on span "Aug" at bounding box center [987, 207] width 50 height 50
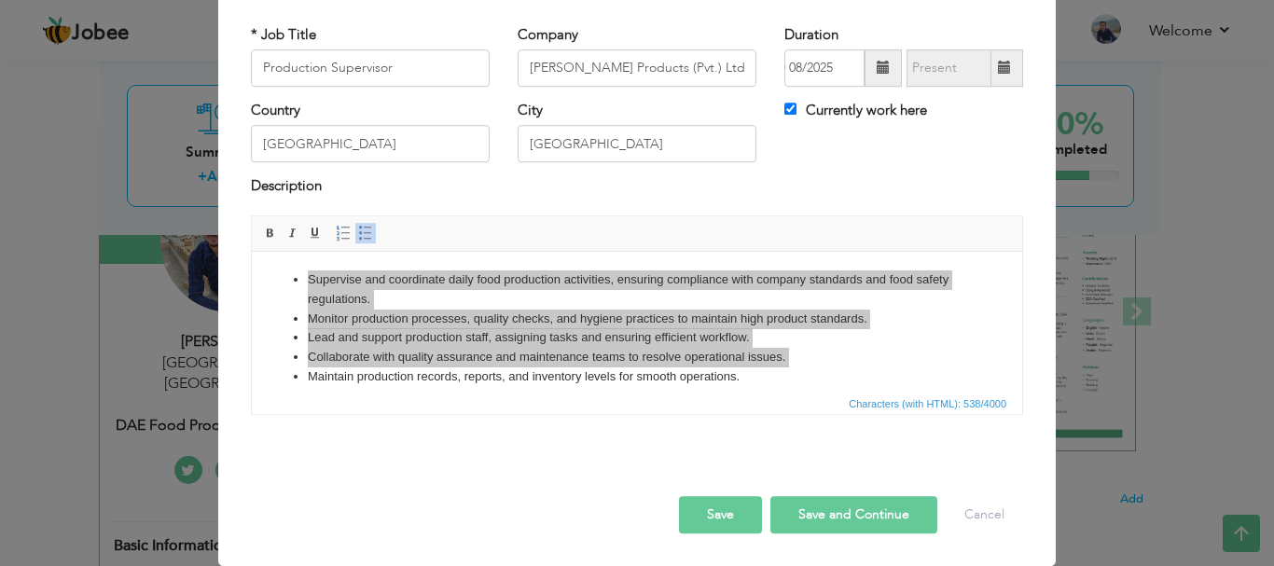
click at [726, 505] on button "Save" at bounding box center [720, 514] width 83 height 37
click at [864, 105] on label "Currently work here" at bounding box center [855, 111] width 143 height 20
click at [796, 105] on input "Currently work here" at bounding box center [790, 109] width 12 height 12
click at [709, 505] on button "Save" at bounding box center [720, 514] width 83 height 37
click at [883, 26] on div "Duration 08/2025" at bounding box center [903, 56] width 239 height 62
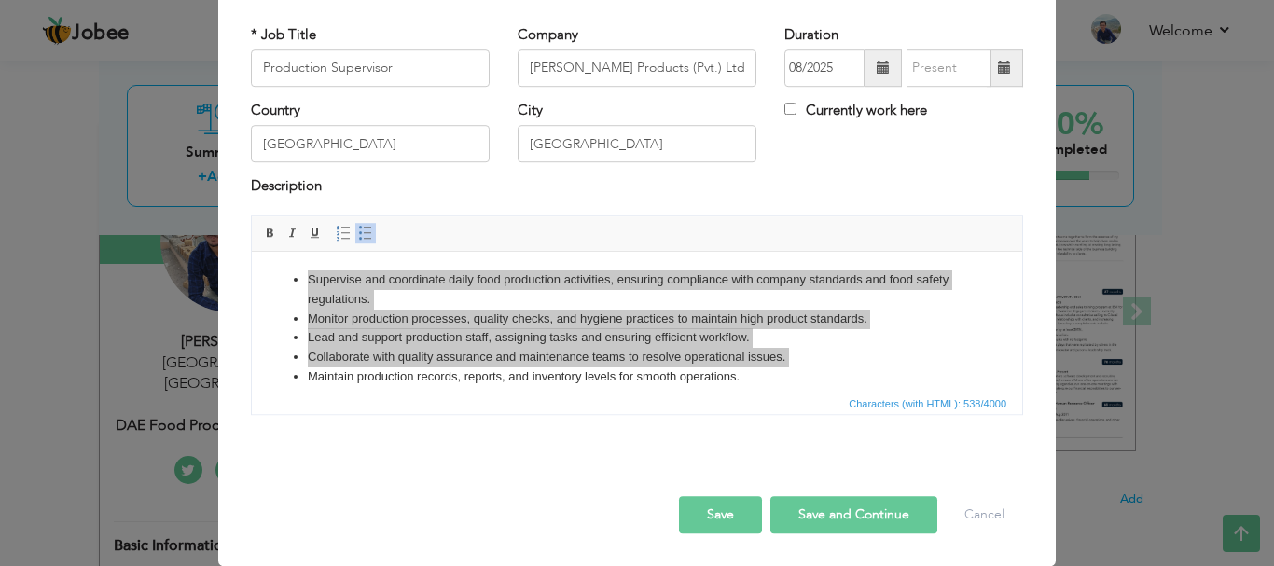
click at [839, 109] on label "Currently work here" at bounding box center [855, 111] width 143 height 20
click at [796, 109] on input "Currently work here" at bounding box center [790, 109] width 12 height 12
checkbox input "true"
click at [717, 509] on button "Save" at bounding box center [720, 514] width 83 height 37
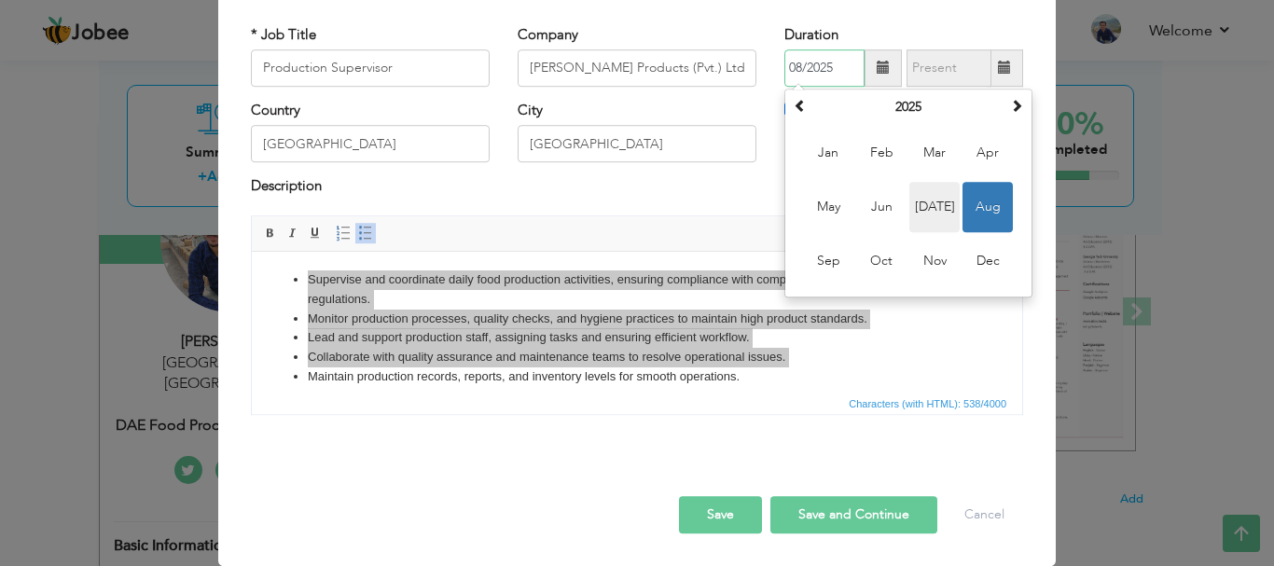
click at [926, 208] on span "Jul" at bounding box center [934, 207] width 50 height 50
type input "07/2025"
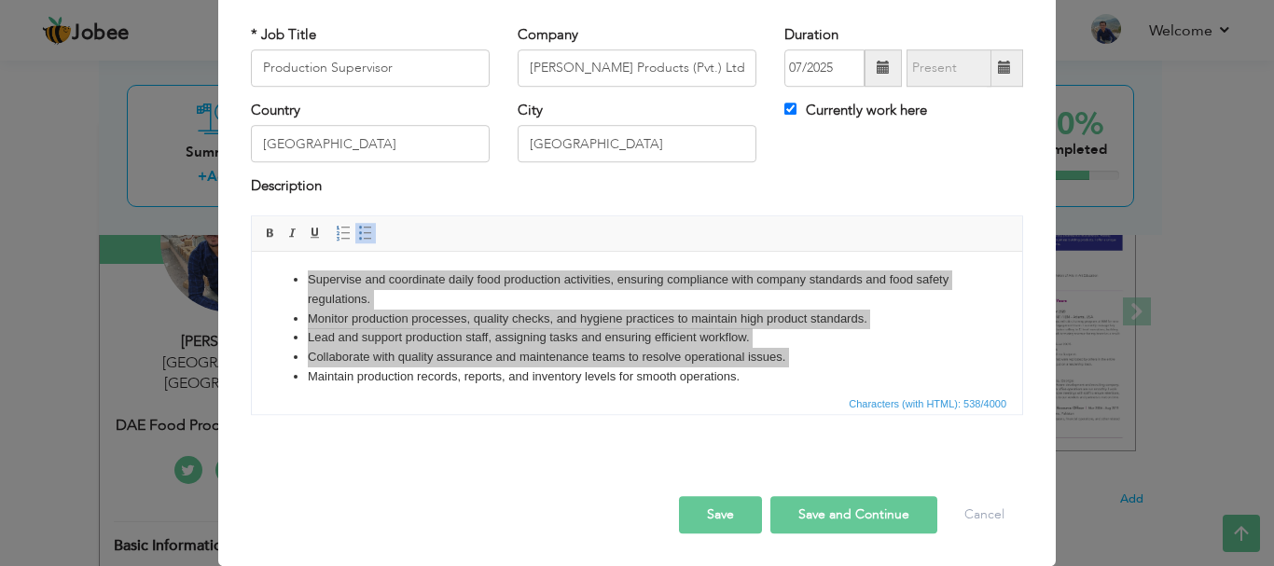
click at [721, 505] on button "Save" at bounding box center [720, 514] width 83 height 37
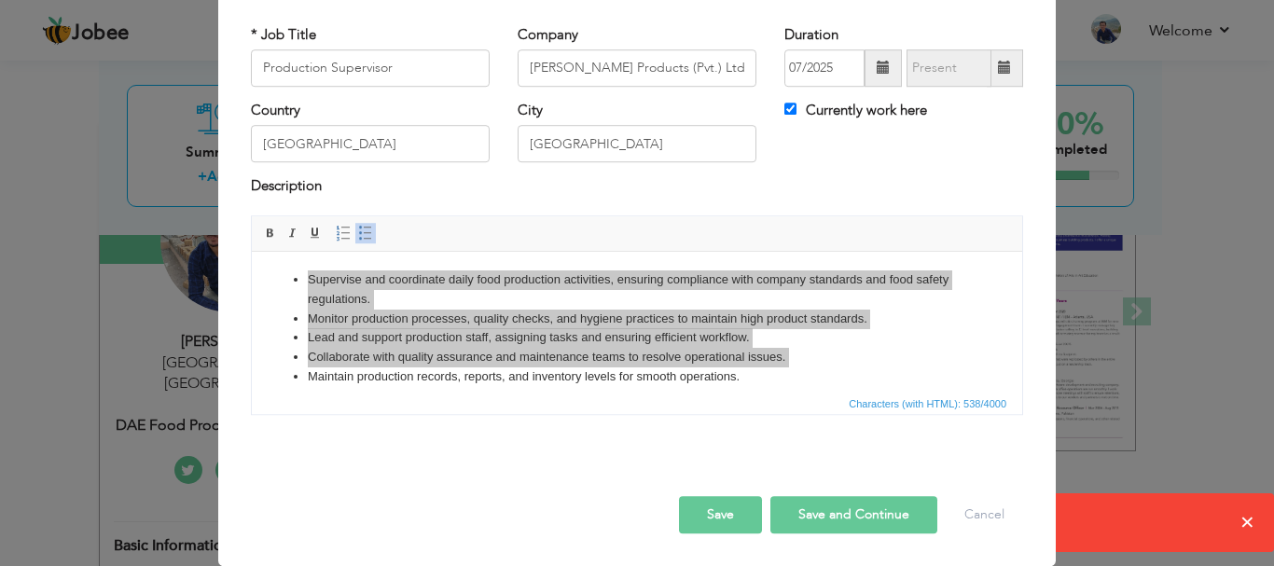
click at [721, 505] on button "Save" at bounding box center [720, 514] width 83 height 37
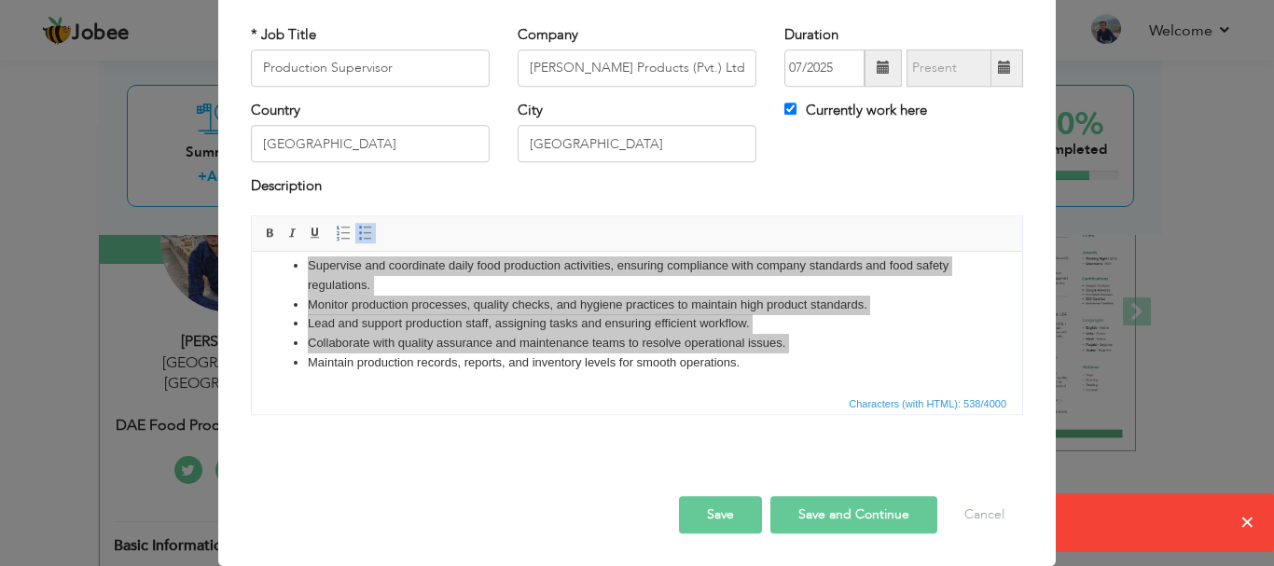
scroll to position [9, 0]
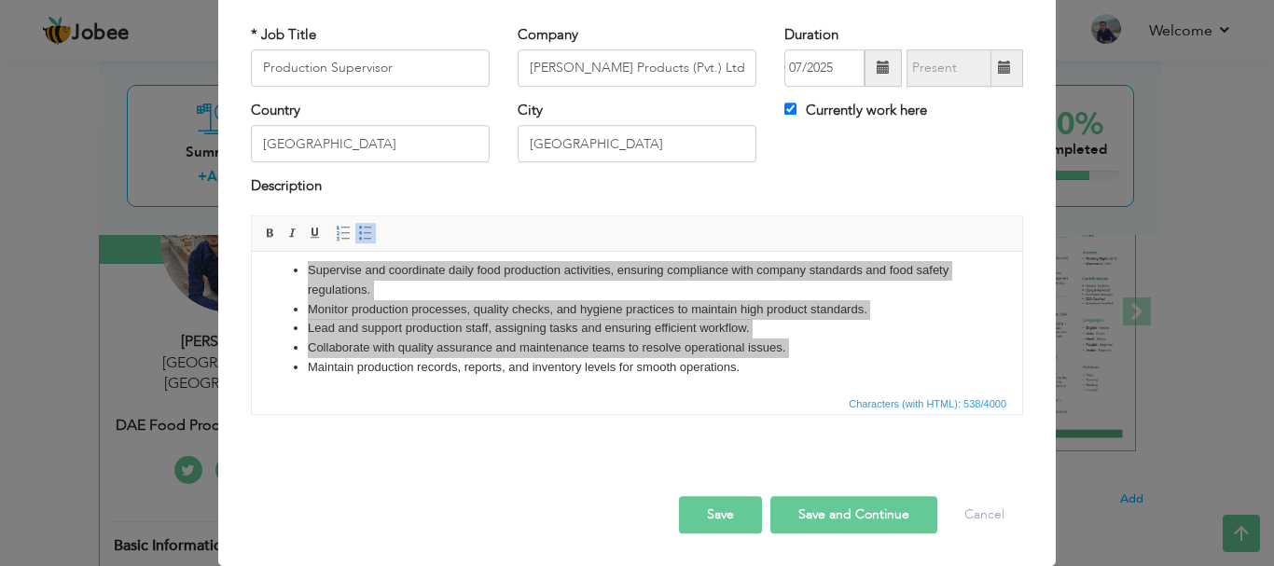
click at [916, 510] on button "Save and Continue" at bounding box center [853, 514] width 167 height 37
click at [728, 514] on button "Save" at bounding box center [720, 514] width 83 height 37
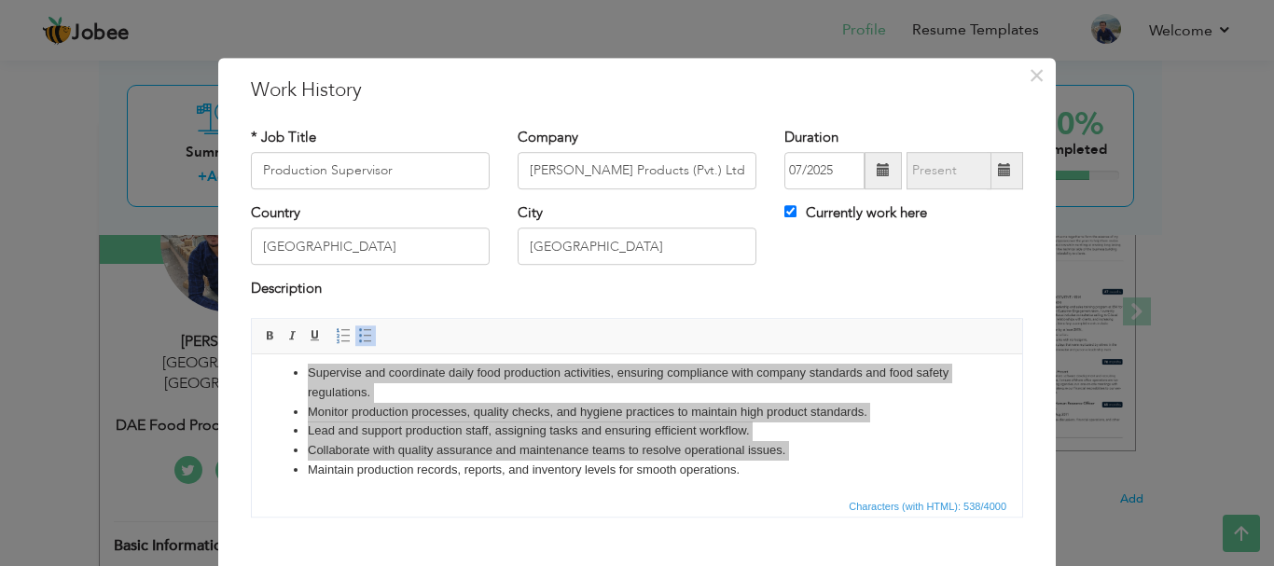
scroll to position [14, 0]
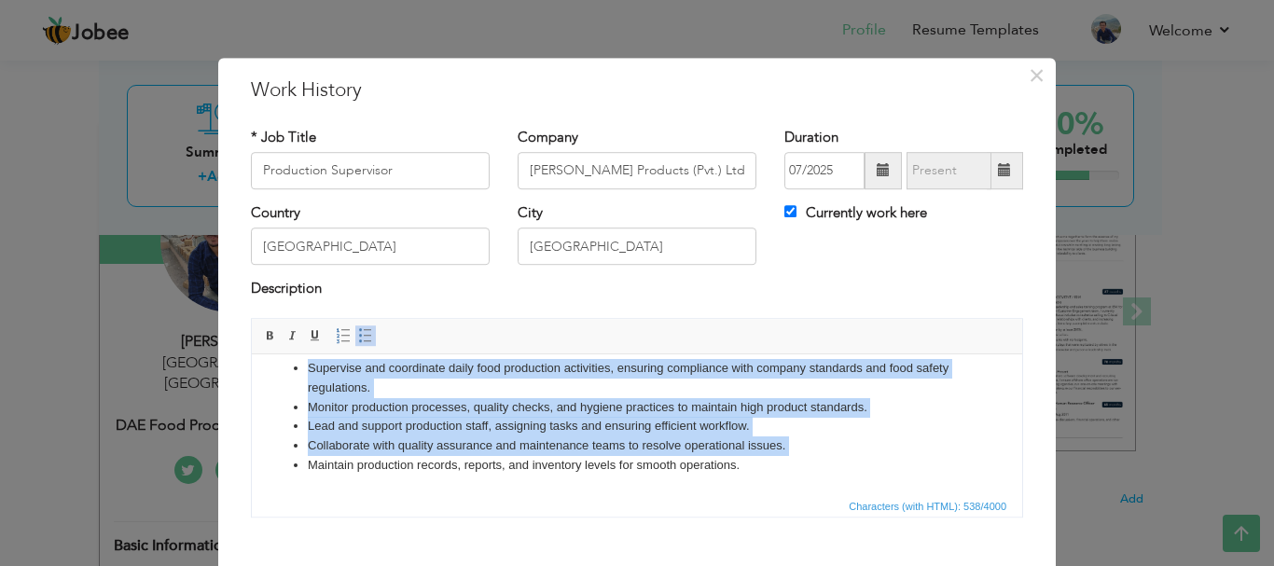
click at [728, 456] on li "Maintain production records, reports, and inventory levels for smooth operation…" at bounding box center [637, 465] width 658 height 20
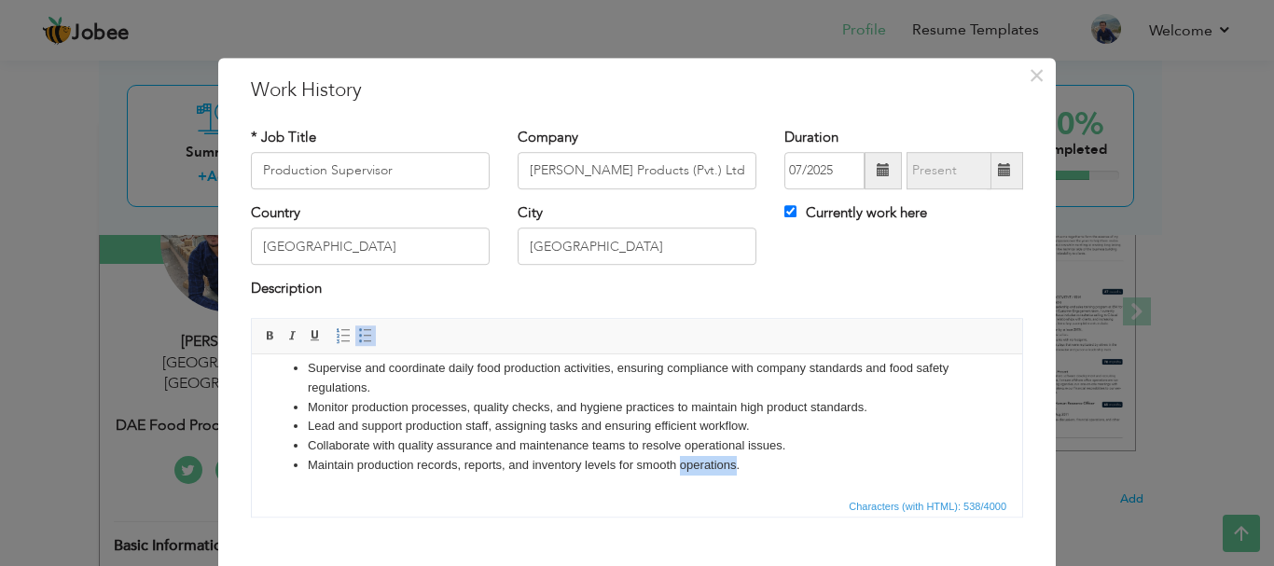
click at [728, 456] on li "Maintain production records, reports, and inventory levels for smooth operation…" at bounding box center [637, 465] width 658 height 20
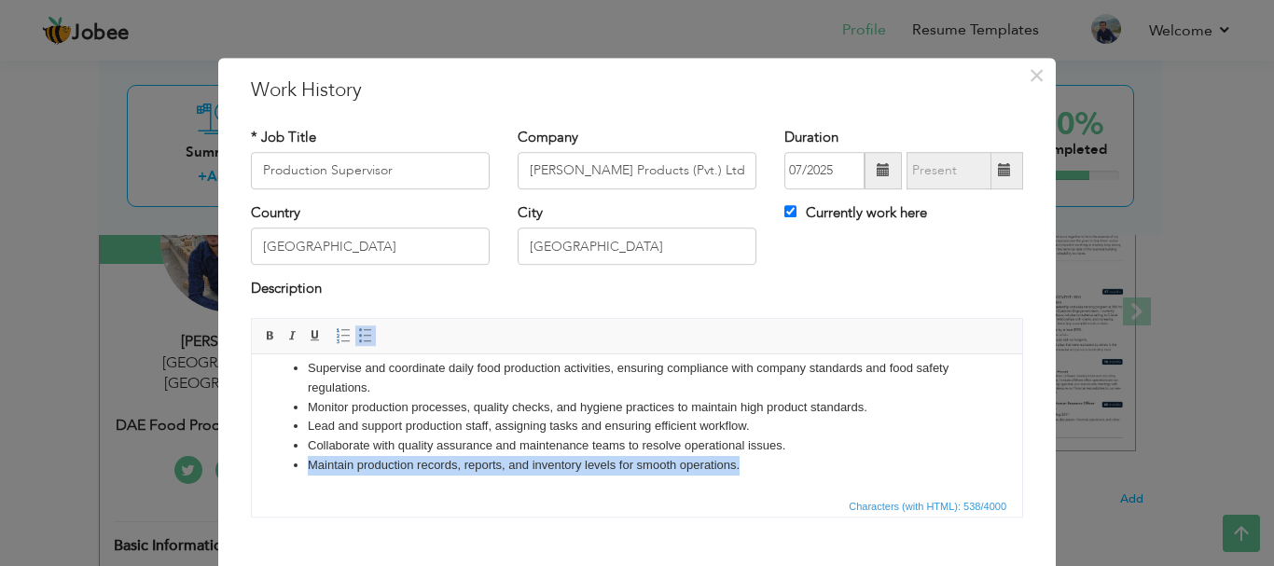
click at [728, 456] on li "Maintain production records, reports, and inventory levels for smooth operation…" at bounding box center [637, 465] width 658 height 20
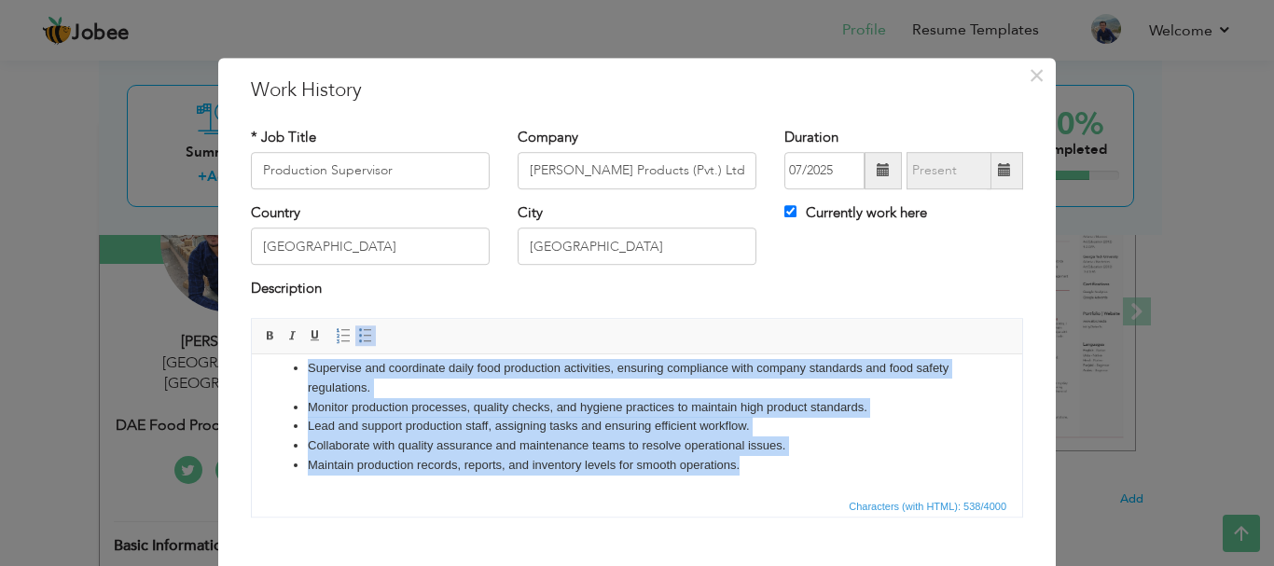
copy ul "Supervise and coordinate daily food production activities, ensuring compliance …"
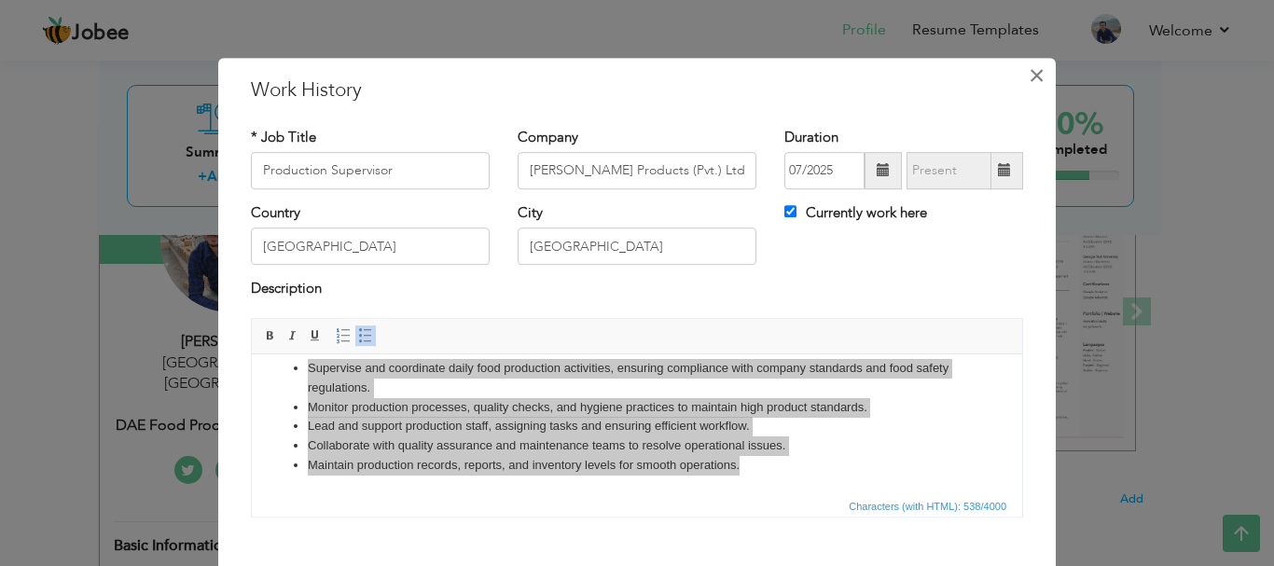
click at [1029, 66] on span "×" at bounding box center [1037, 76] width 16 height 34
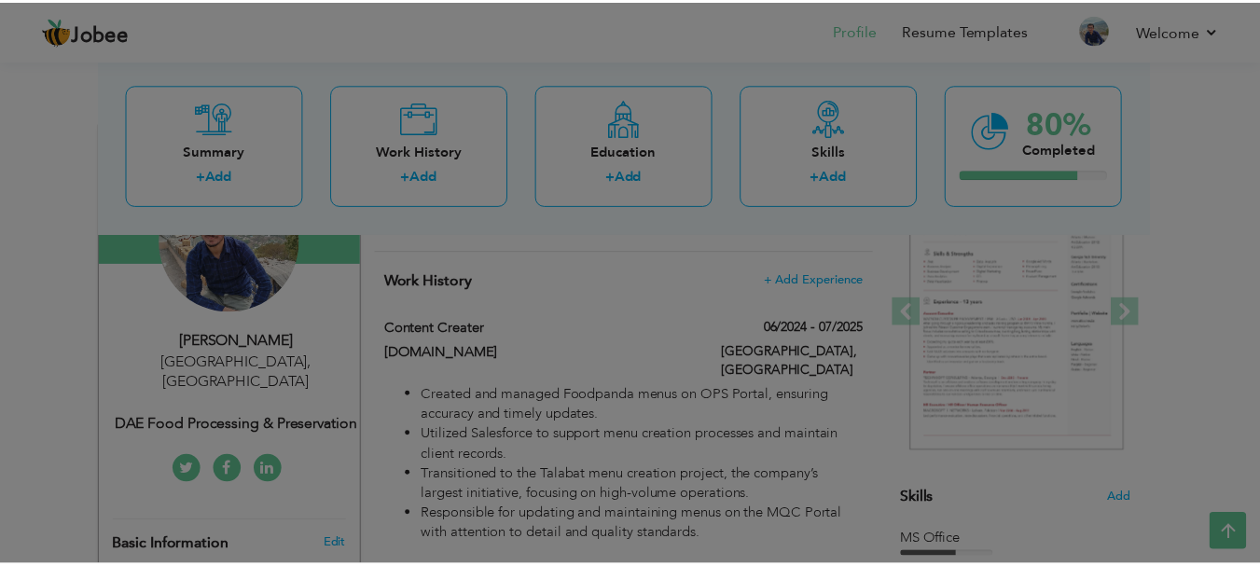
scroll to position [0, 0]
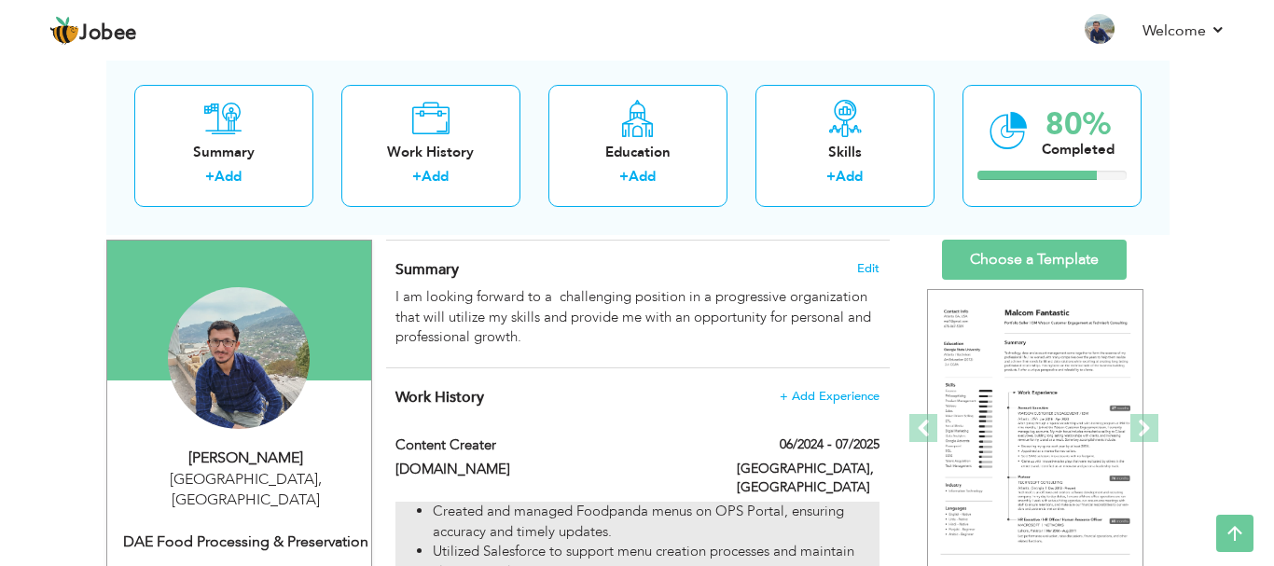
scroll to position [90, 0]
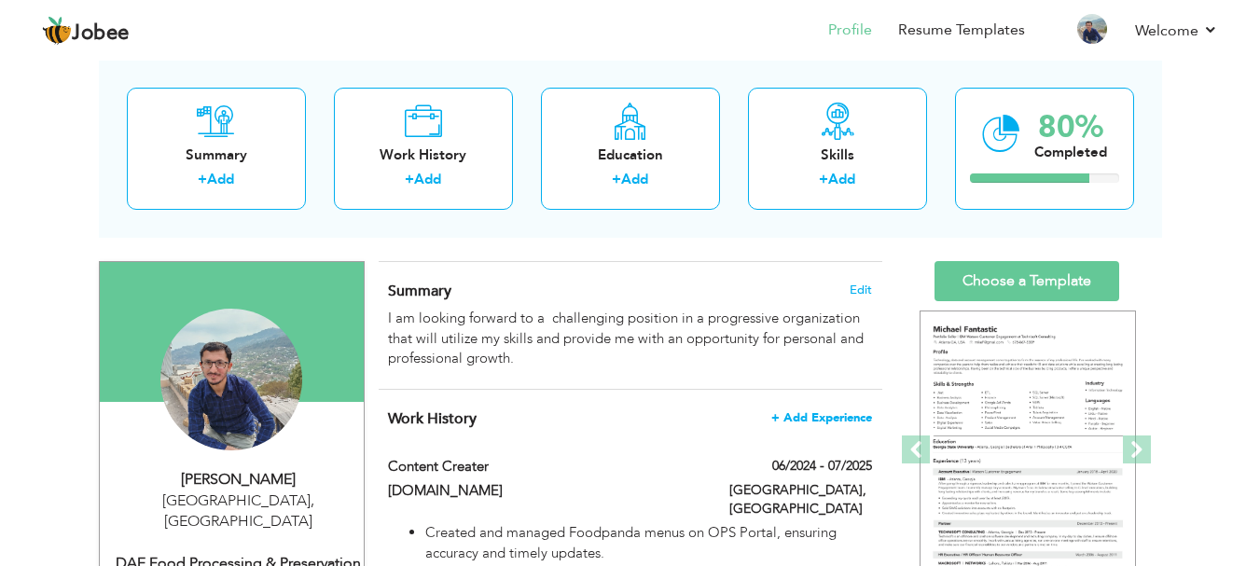
click at [837, 411] on span "+ Add Experience" at bounding box center [821, 417] width 101 height 13
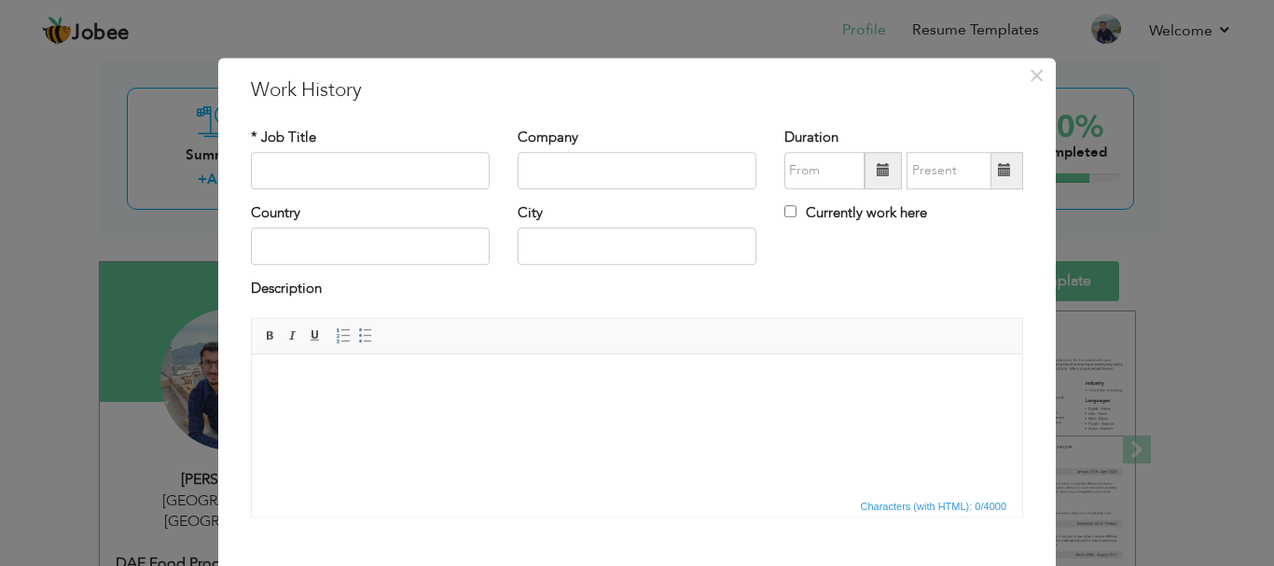
click at [422, 384] on body at bounding box center [636, 382] width 733 height 20
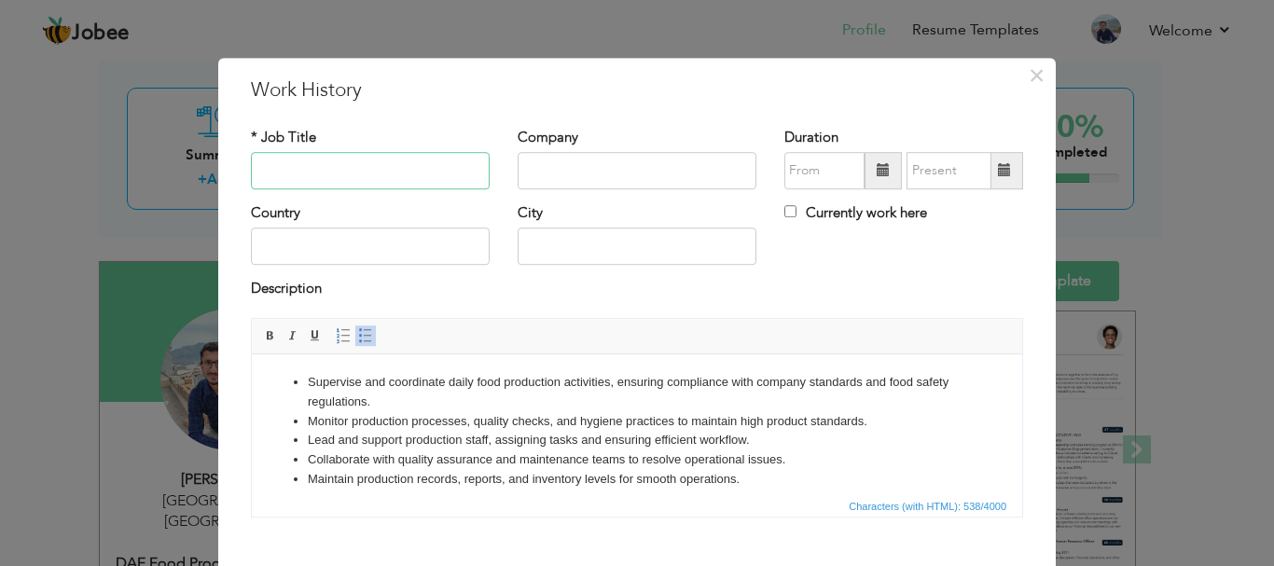
click at [331, 176] on input "text" at bounding box center [370, 170] width 239 height 37
type input "Production Supervisor"
click at [603, 166] on input "text" at bounding box center [637, 170] width 239 height 37
paste input "[PERSON_NAME] Products (Pvt.) Ltd."
type input "[PERSON_NAME] Products (Pvt.) Ltd."
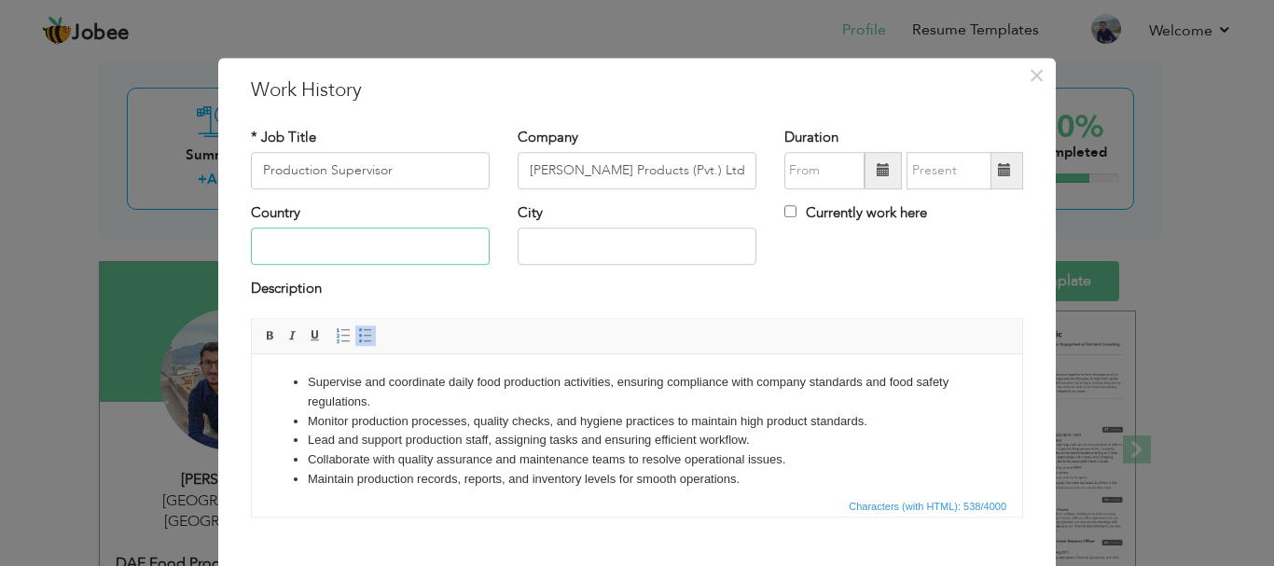
click at [416, 248] on input "text" at bounding box center [370, 246] width 239 height 37
type input "[GEOGRAPHIC_DATA]"
click at [875, 181] on span at bounding box center [883, 170] width 37 height 37
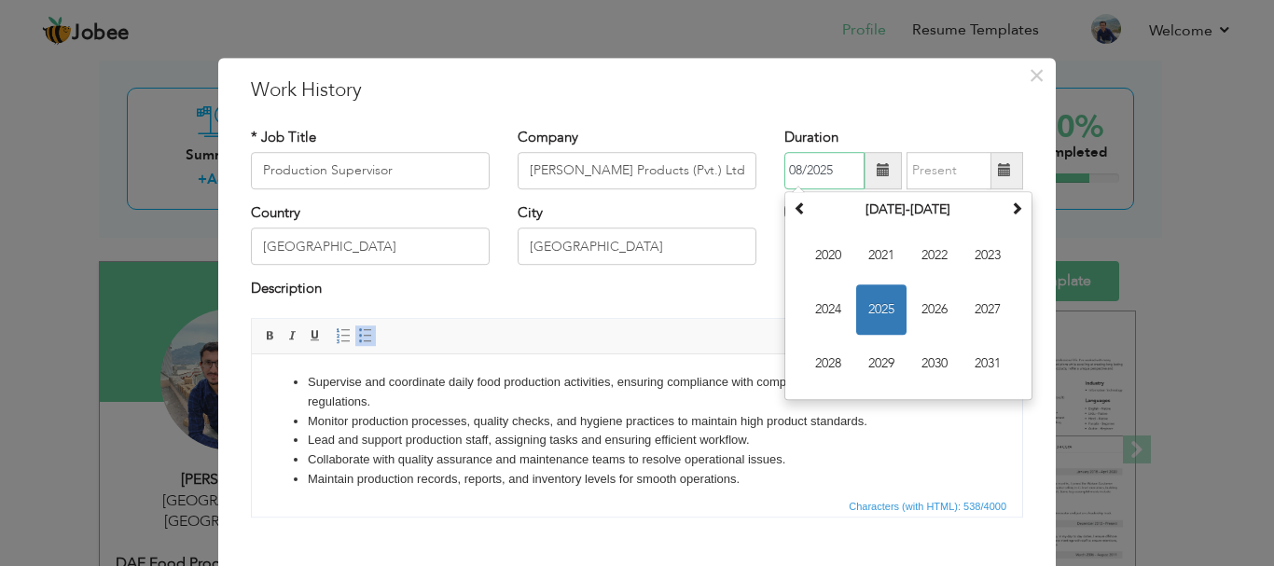
click at [869, 301] on span "2025" at bounding box center [881, 309] width 50 height 50
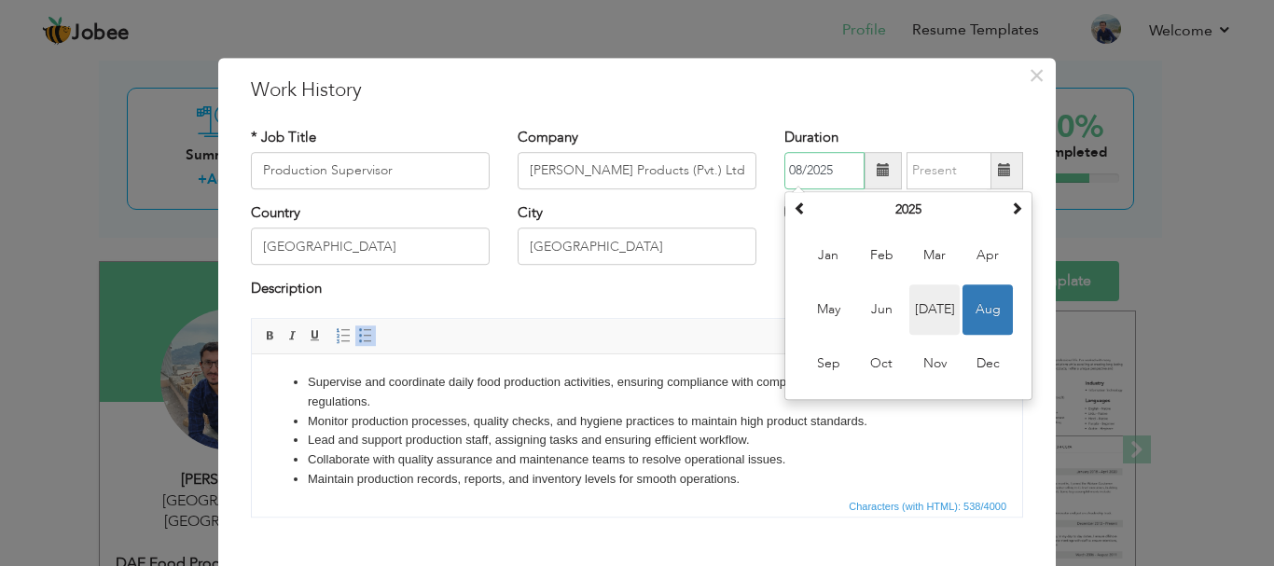
click at [916, 310] on span "Jul" at bounding box center [934, 309] width 50 height 50
type input "07/2025"
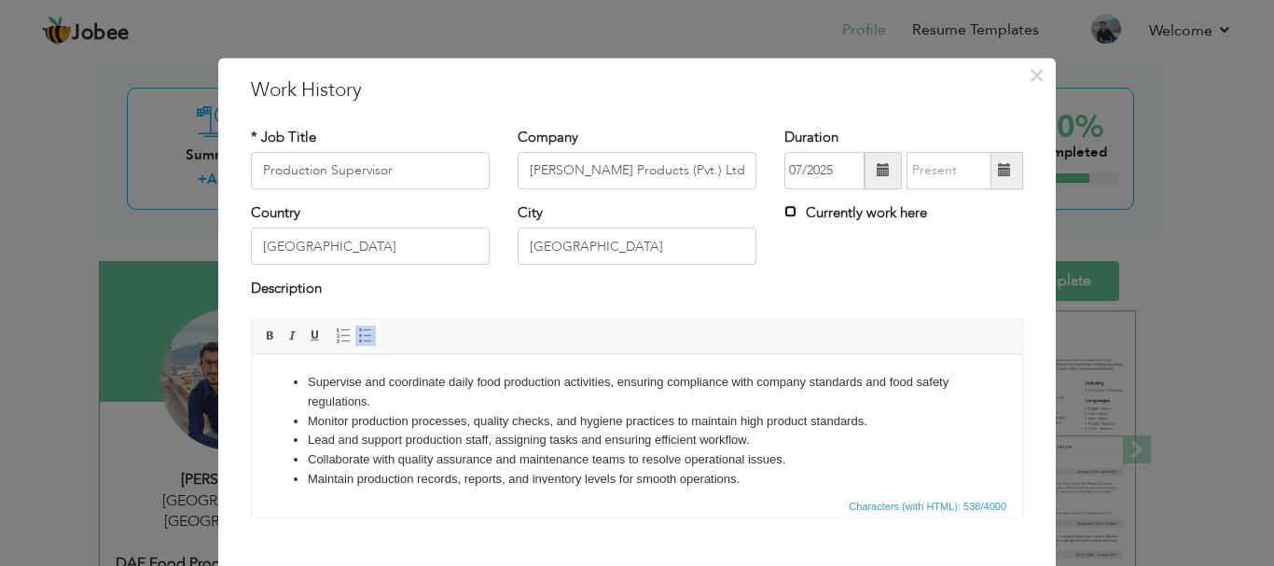
click at [786, 213] on input "Currently work here" at bounding box center [790, 211] width 12 height 12
checkbox input "true"
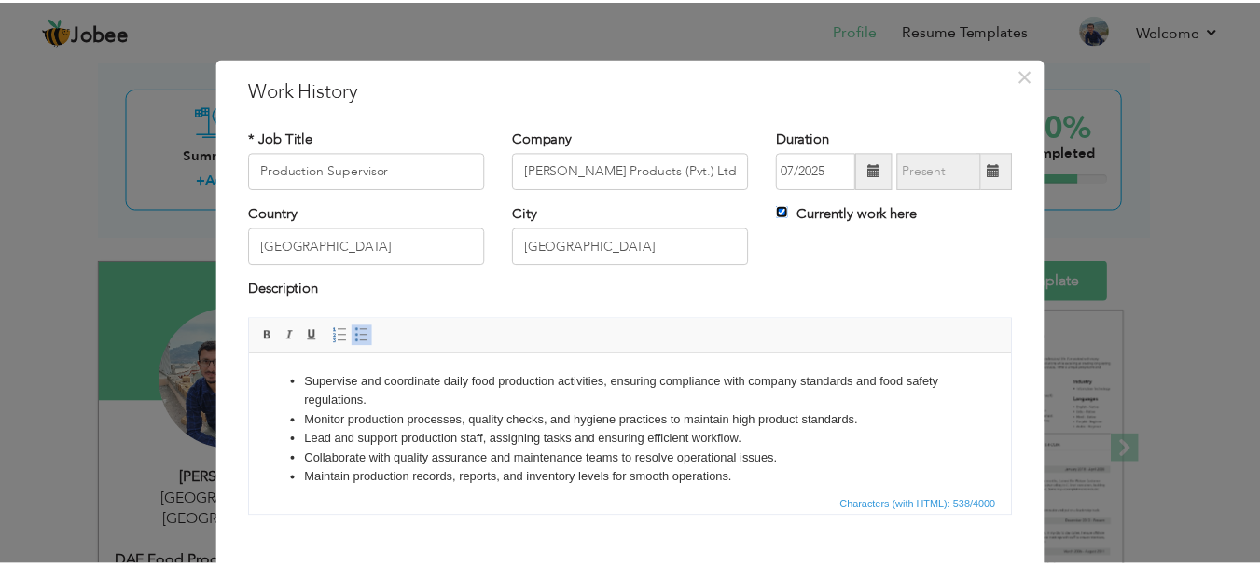
scroll to position [103, 0]
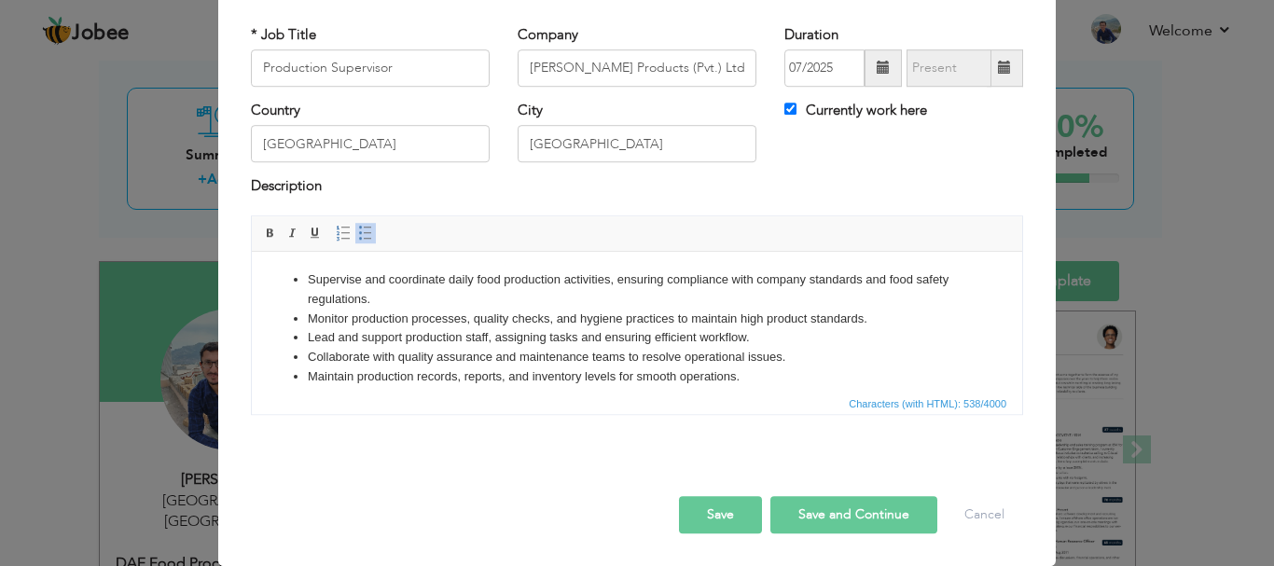
click at [722, 509] on button "Save" at bounding box center [720, 514] width 83 height 37
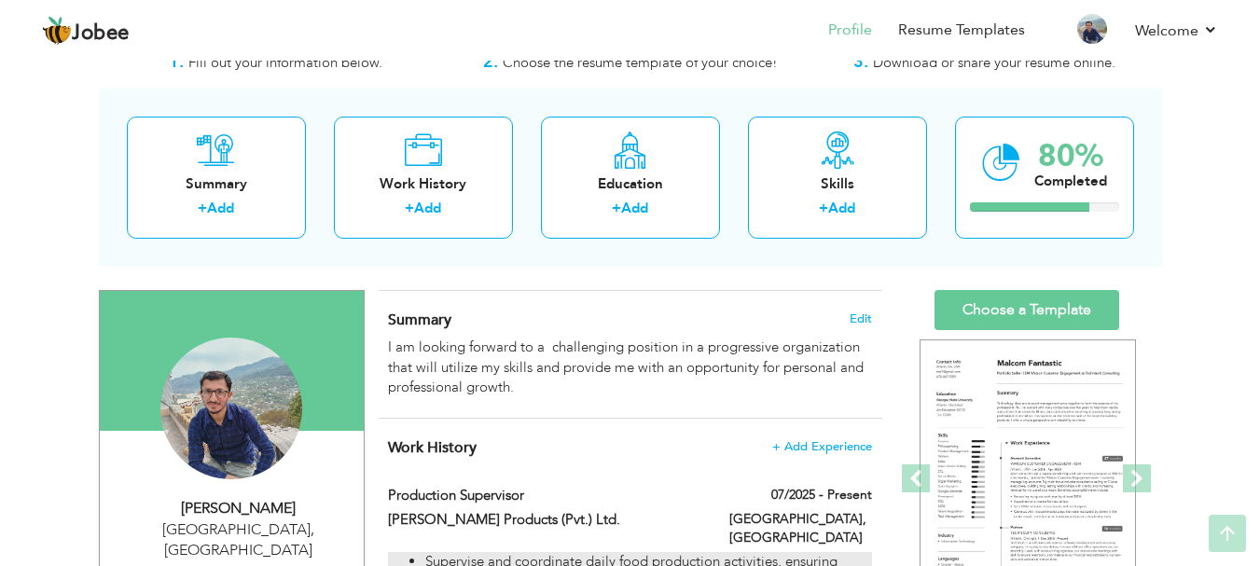
scroll to position [59, 0]
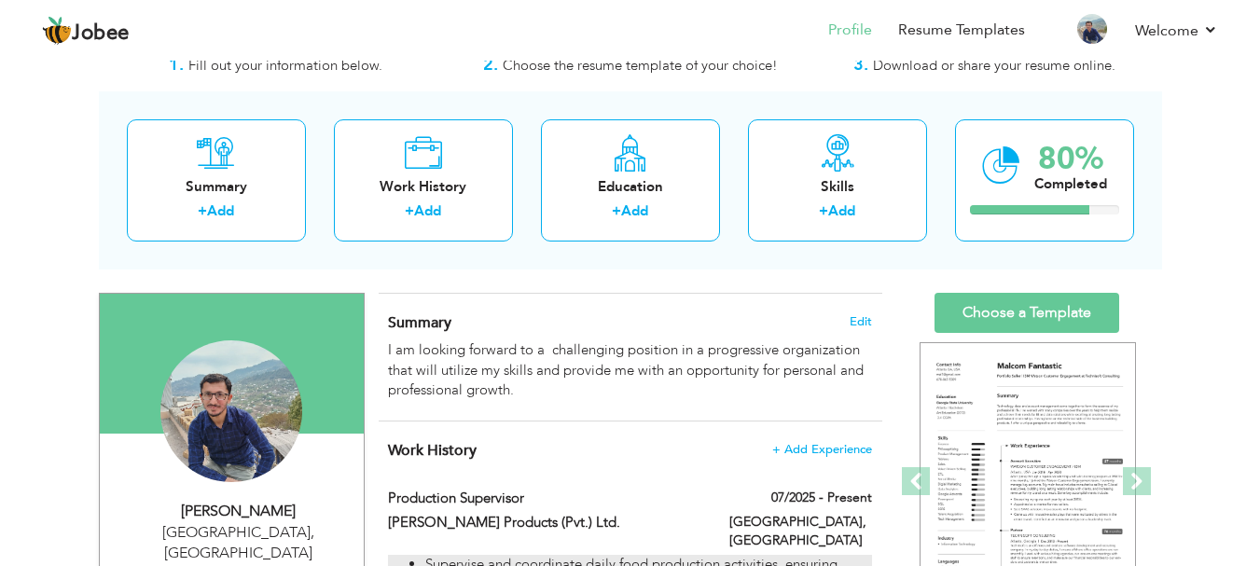
click at [598, 365] on div "I am looking forward to a challenging position in a progressive organization th…" at bounding box center [629, 370] width 483 height 60
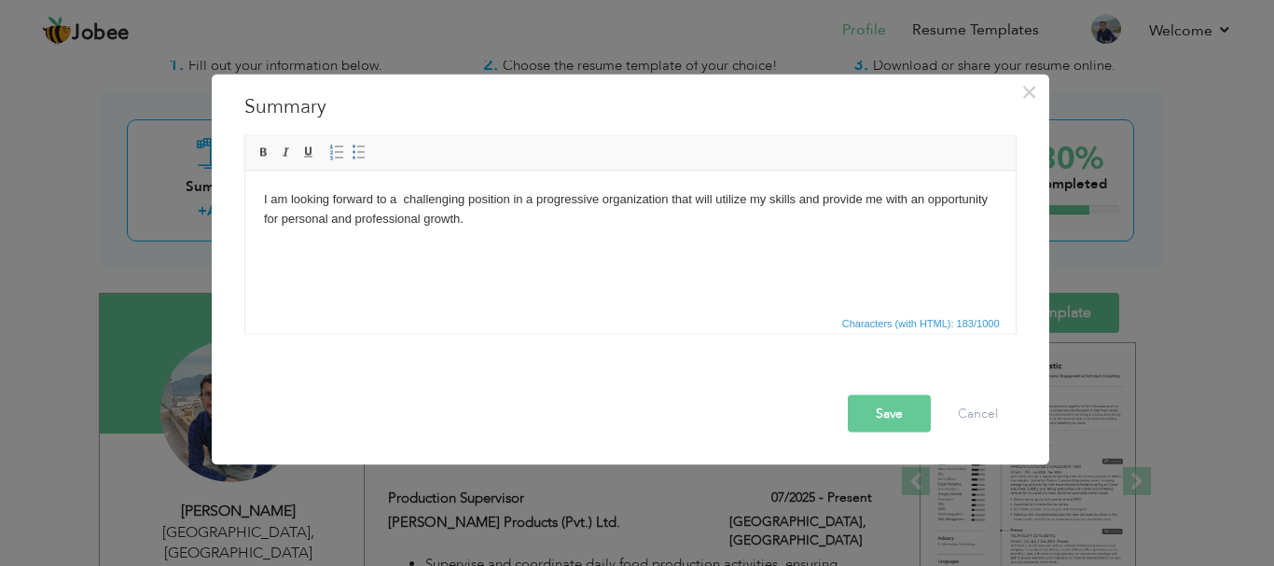
click at [552, 247] on html "I am looking forward to a challenging position in a progressive organization th…" at bounding box center [629, 209] width 770 height 76
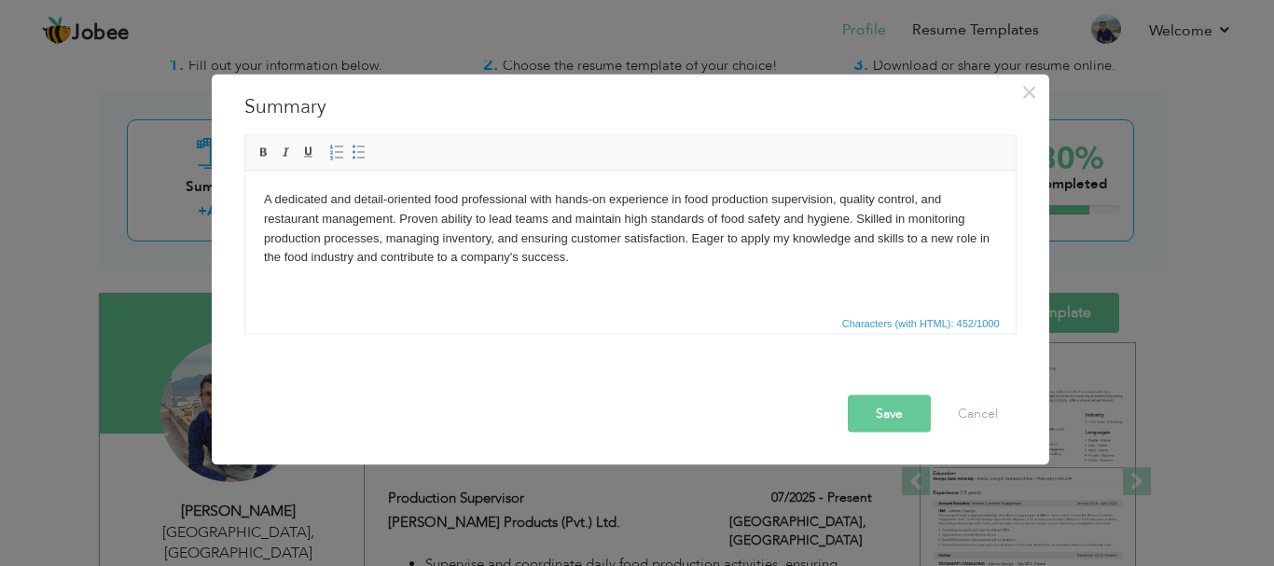
click at [901, 425] on button "Save" at bounding box center [889, 413] width 83 height 37
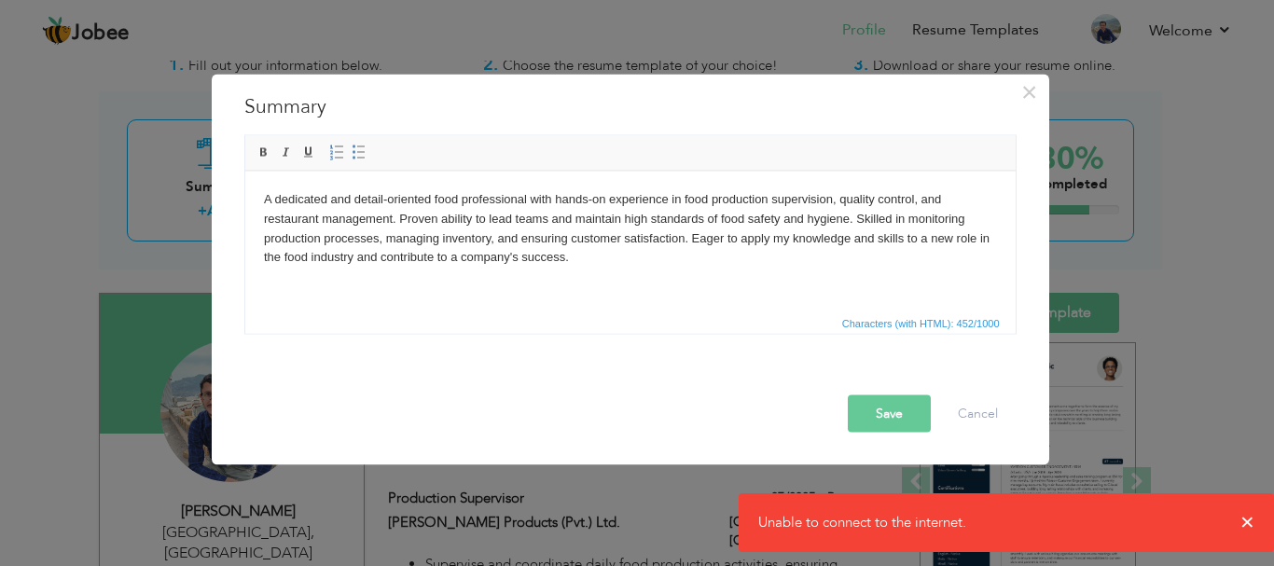
click at [901, 425] on button "Save" at bounding box center [889, 413] width 83 height 37
click at [900, 425] on button "Save" at bounding box center [889, 413] width 83 height 37
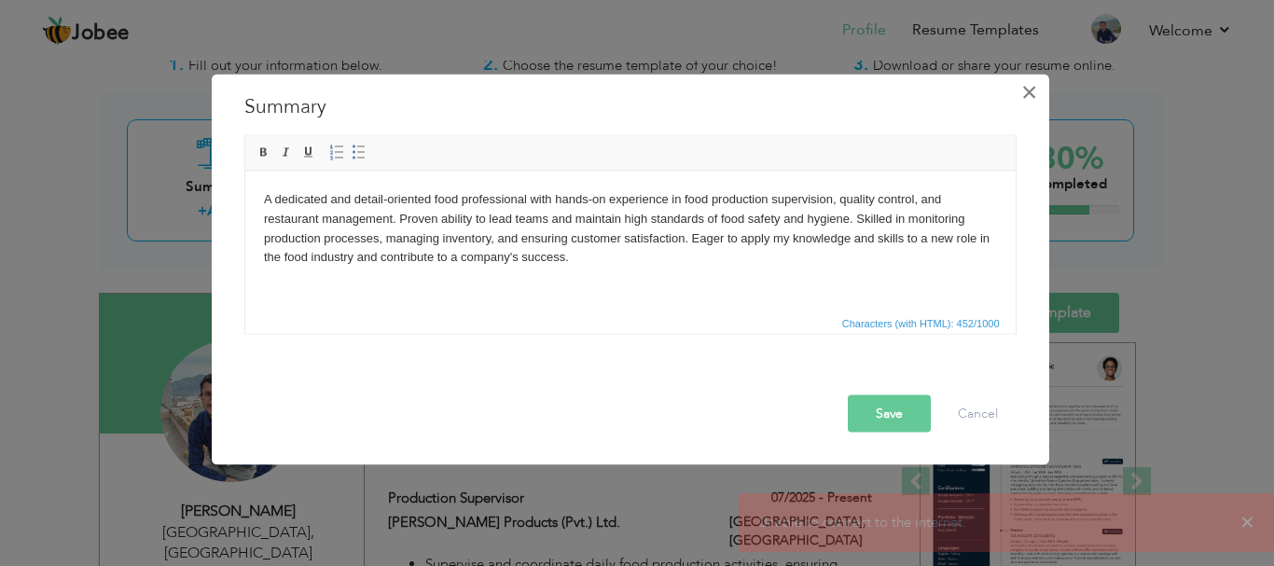
click at [1025, 97] on span "×" at bounding box center [1029, 92] width 16 height 34
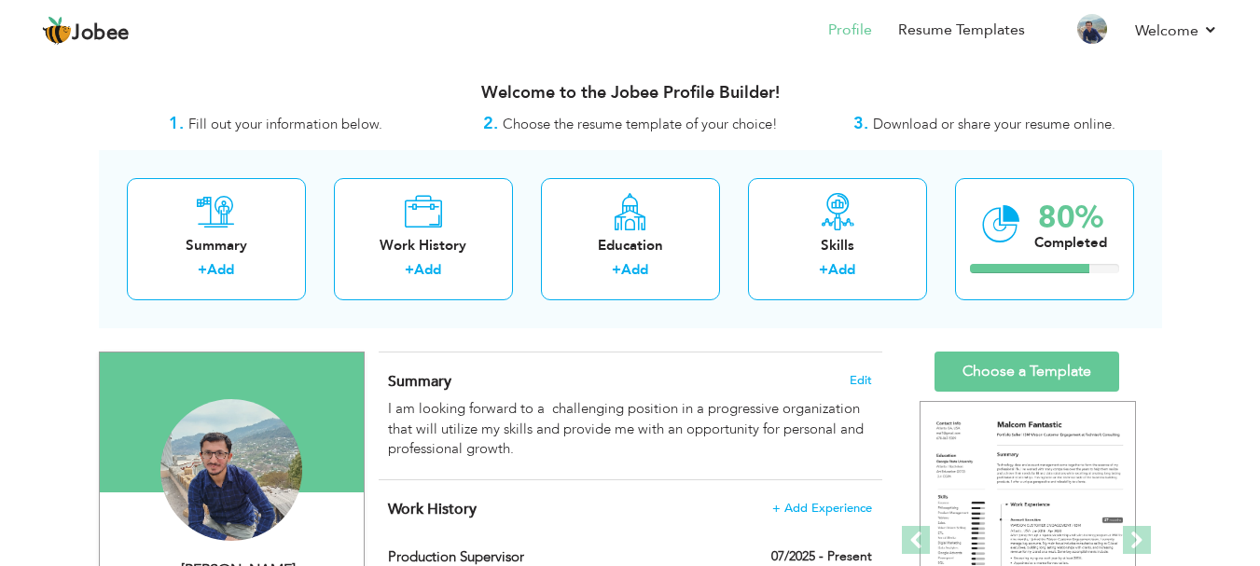
click at [813, 382] on h4 "Summary Edit" at bounding box center [629, 381] width 483 height 19
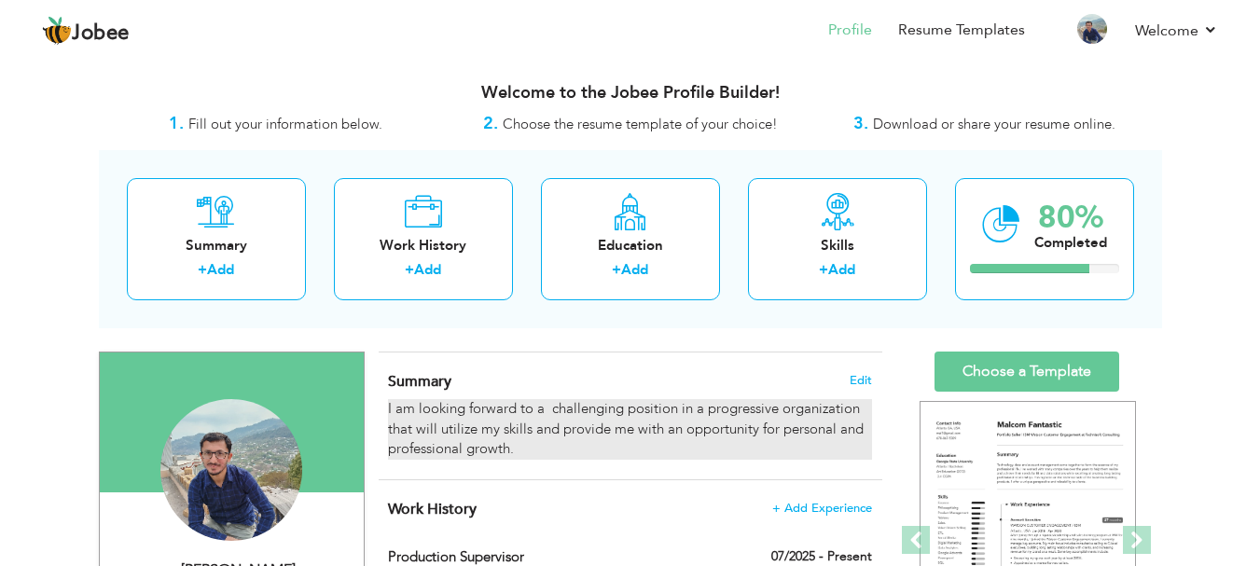
click at [812, 409] on div "I am looking forward to a challenging position in a progressive organization th…" at bounding box center [629, 429] width 483 height 60
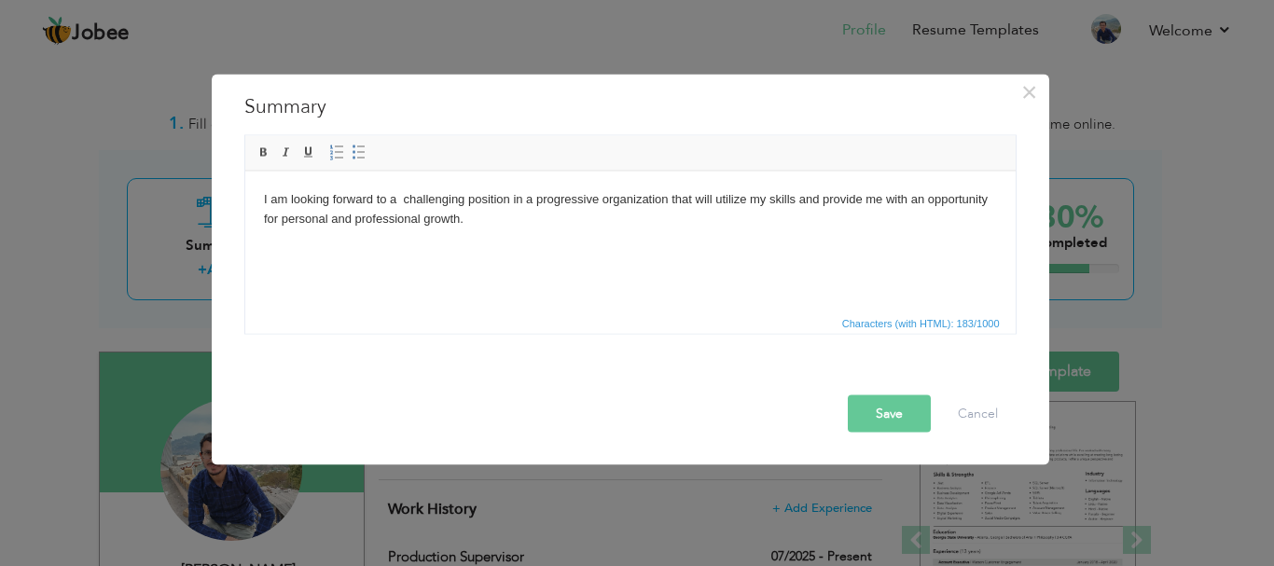
click at [669, 247] on html "I am looking forward to a challenging position in a progressive organization th…" at bounding box center [629, 209] width 770 height 76
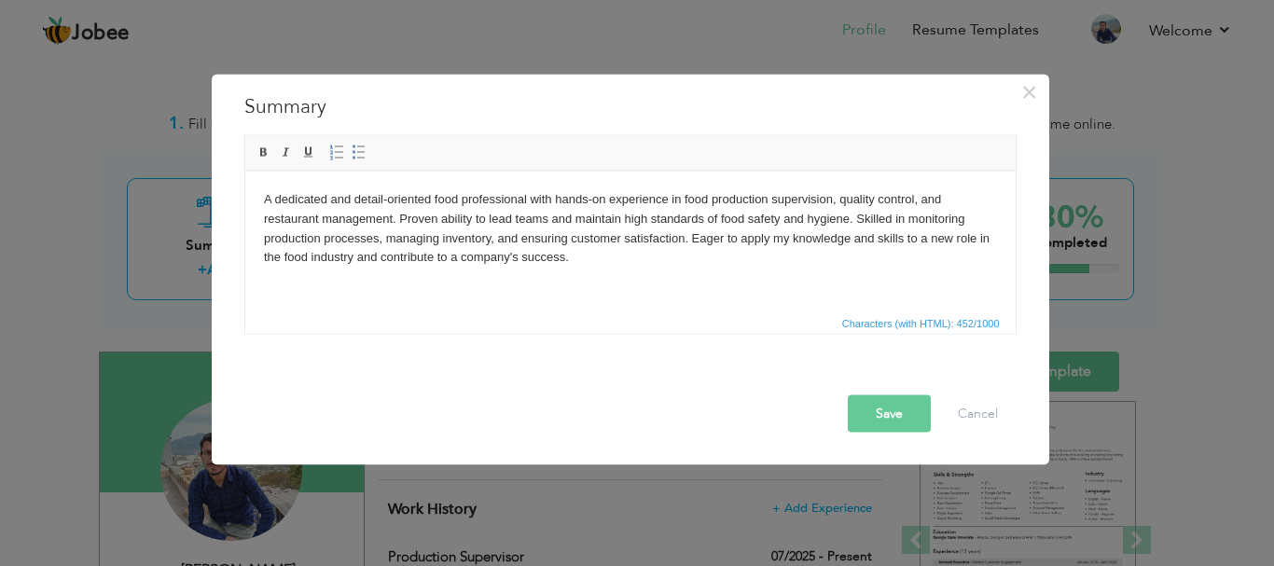
click at [891, 395] on button "Save" at bounding box center [889, 413] width 83 height 37
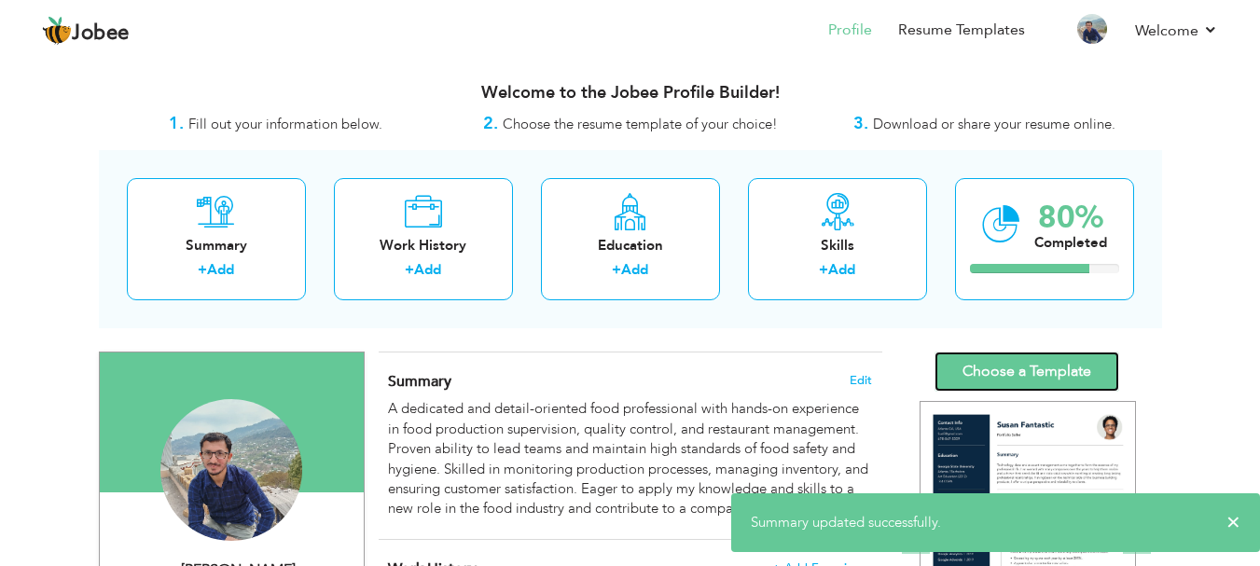
click at [1036, 374] on link "Choose a Template" at bounding box center [1027, 372] width 185 height 40
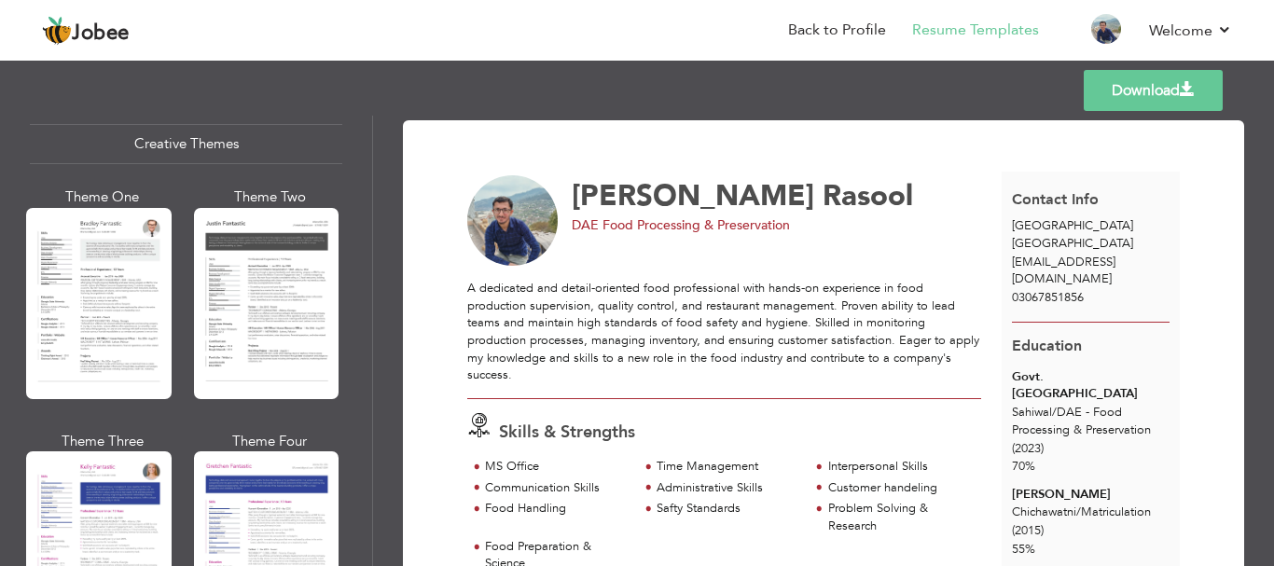
scroll to position [2186, 0]
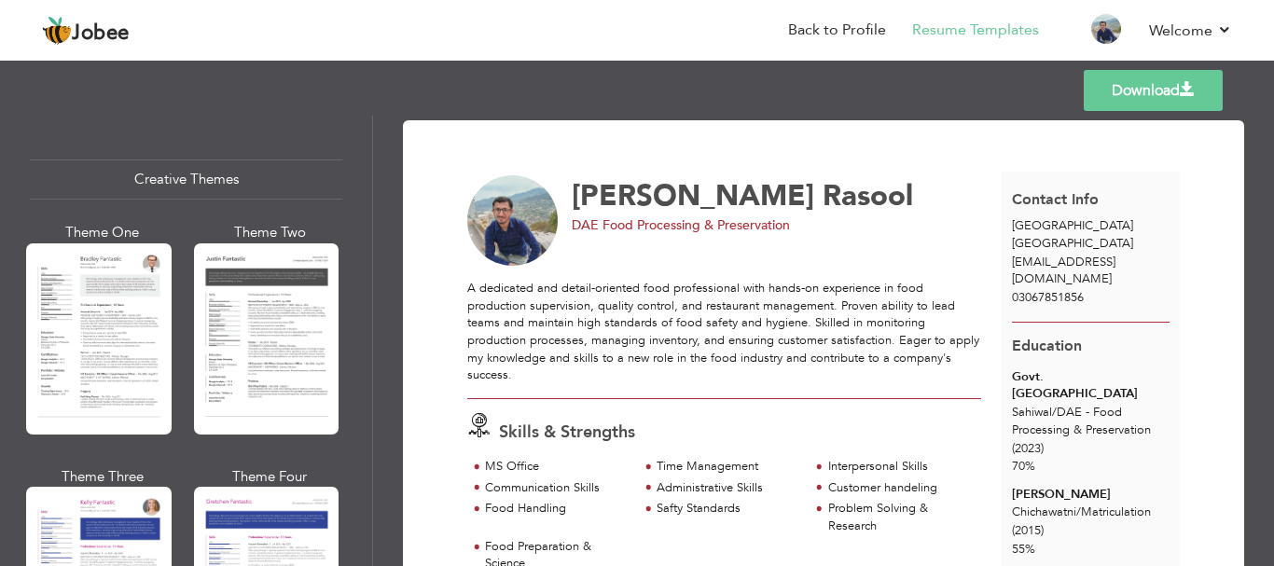
click at [68, 348] on div at bounding box center [98, 338] width 145 height 191
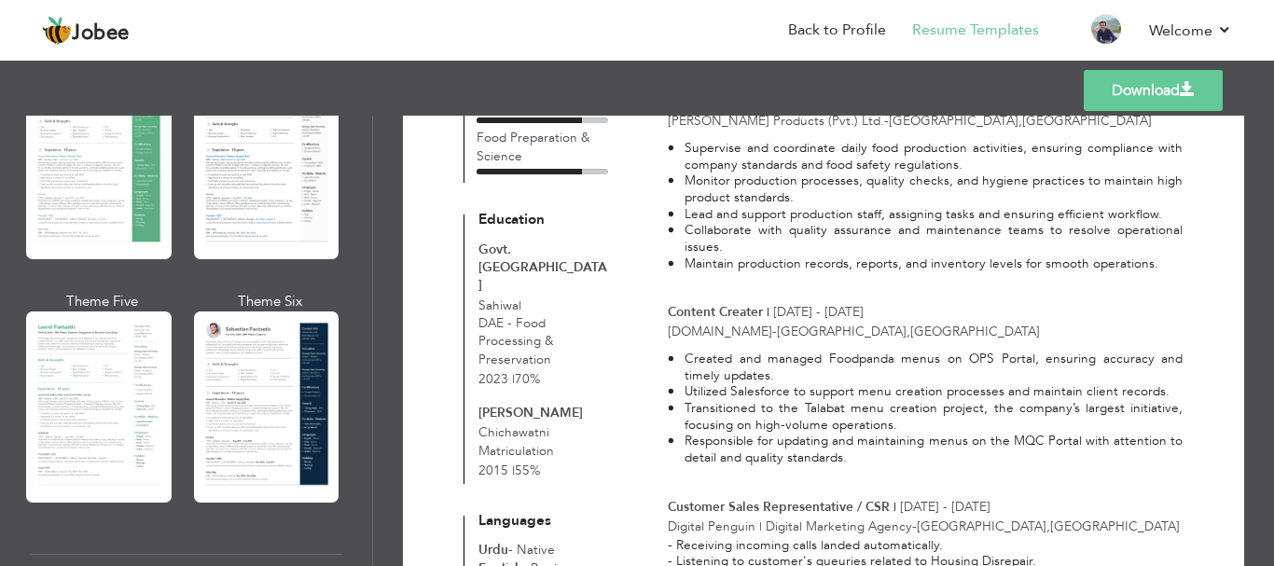
scroll to position [422, 0]
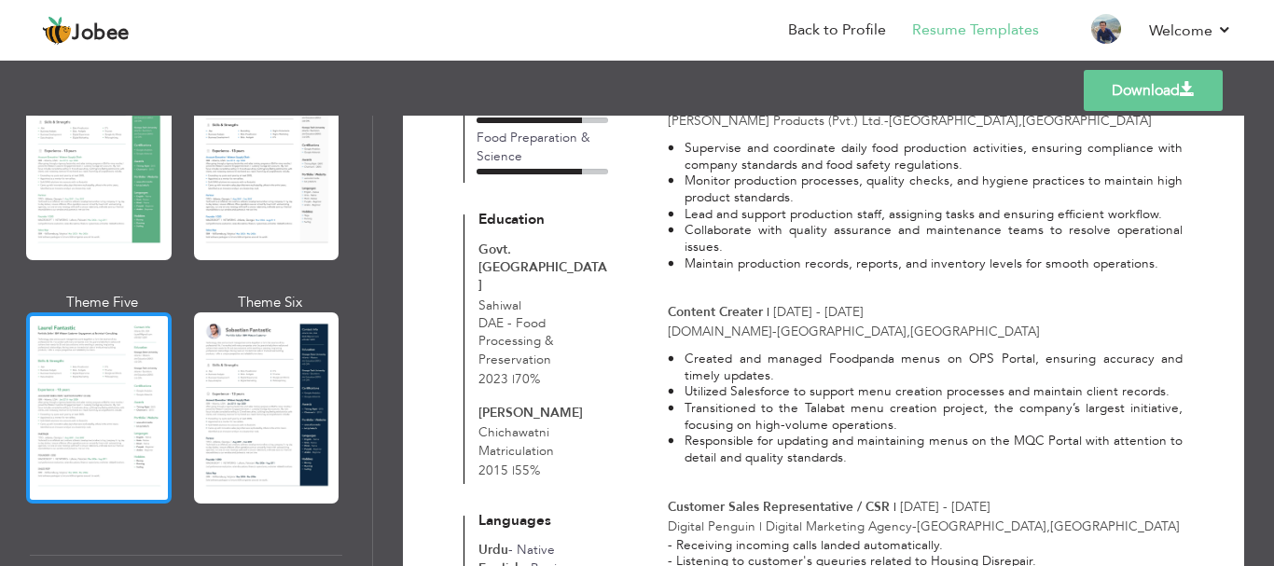
click at [76, 342] on div at bounding box center [98, 407] width 145 height 191
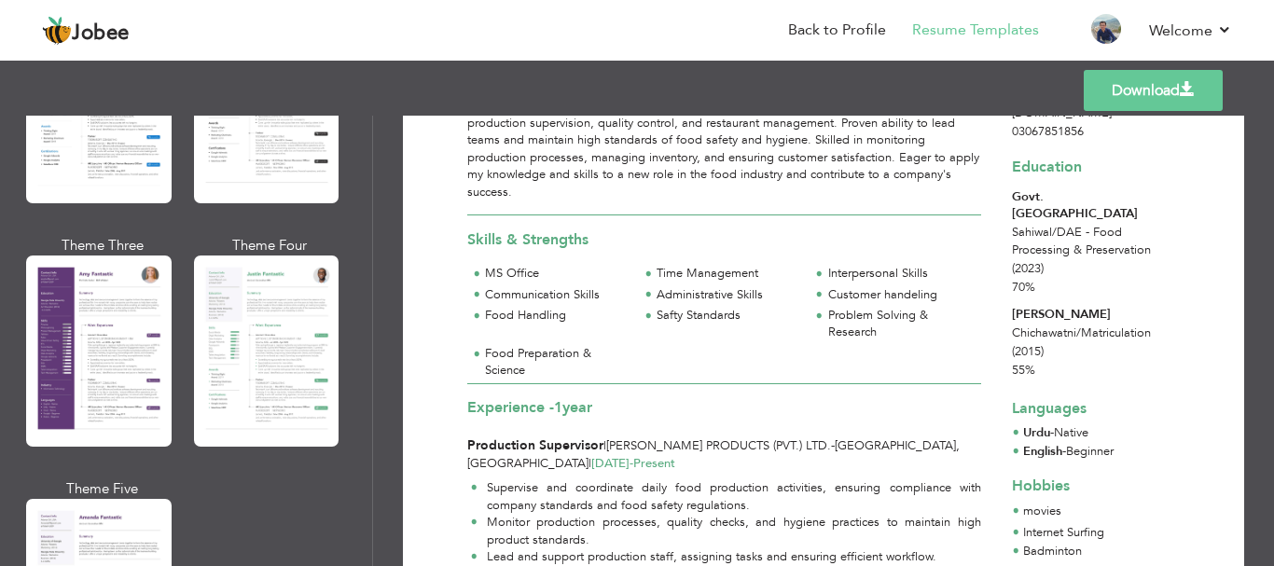
scroll to position [1609, 0]
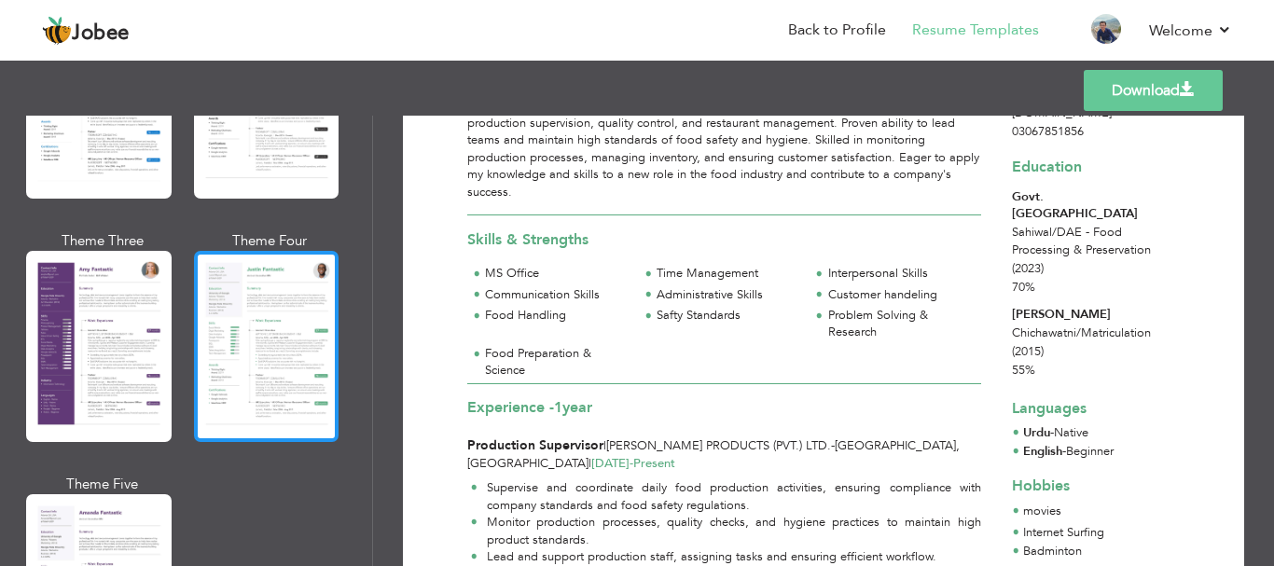
click at [236, 306] on div at bounding box center [266, 346] width 145 height 191
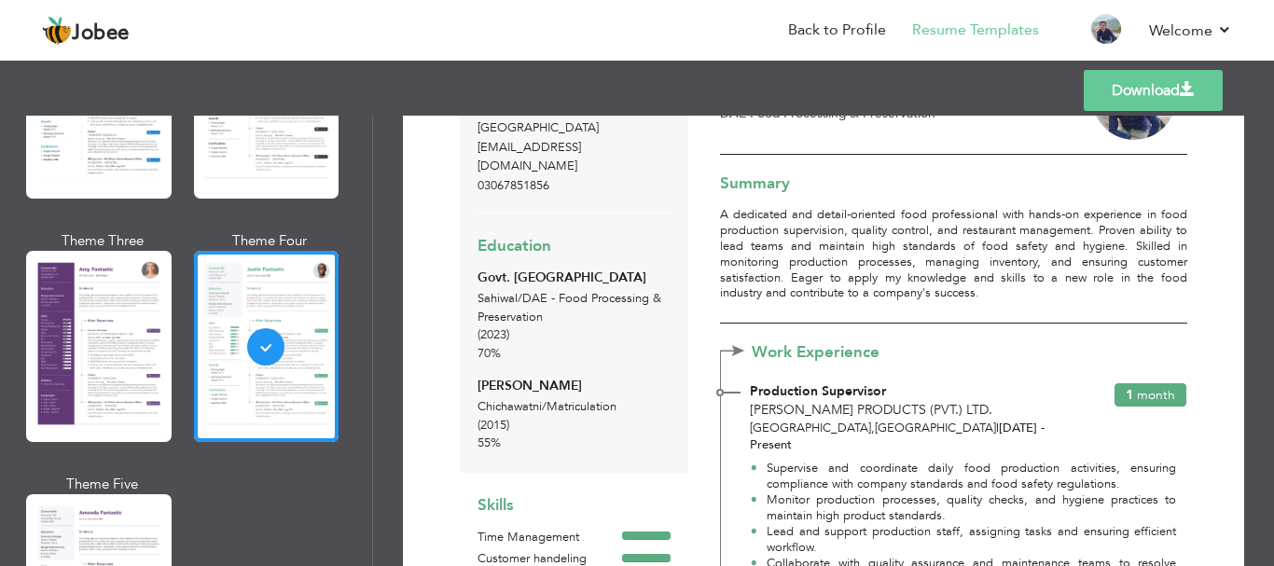
scroll to position [0, 0]
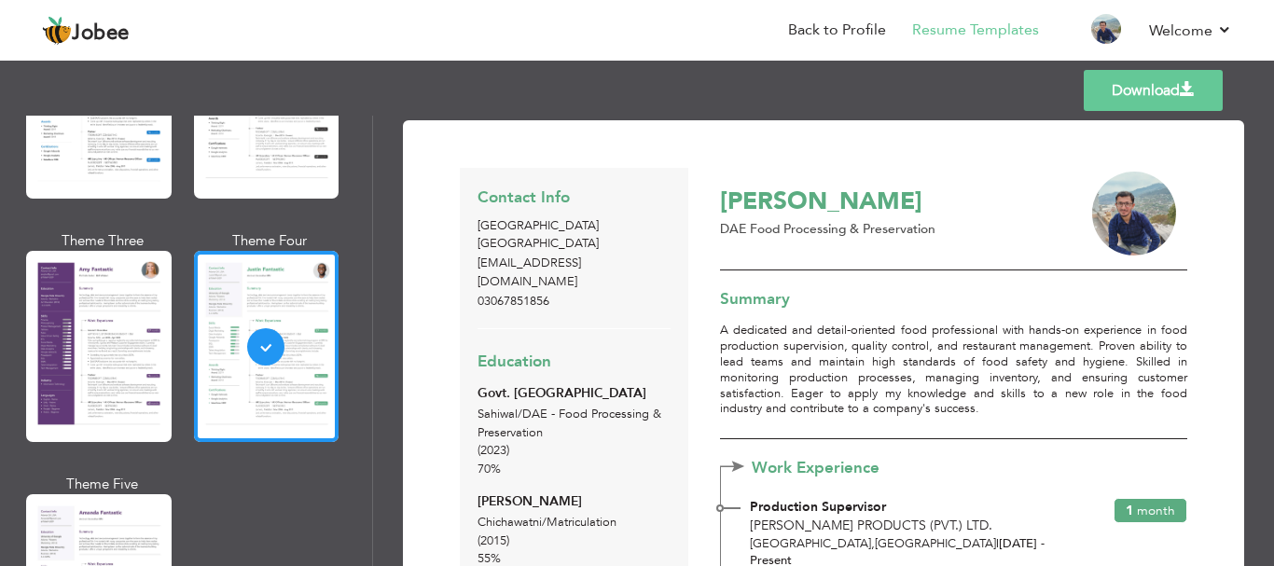
click at [1104, 91] on link "Download" at bounding box center [1153, 90] width 139 height 41
